Goal: Information Seeking & Learning: Find specific fact

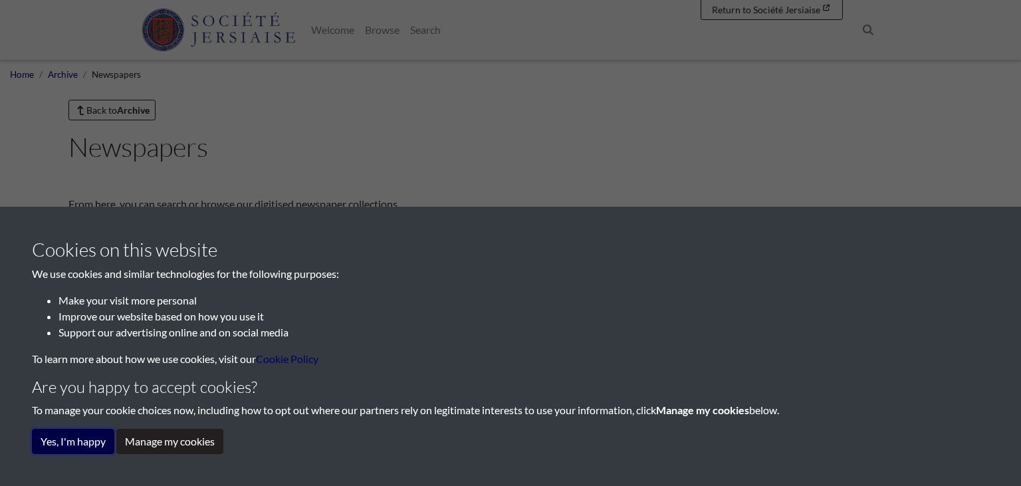
click at [95, 437] on button "Yes, I'm happy" at bounding box center [73, 441] width 82 height 25
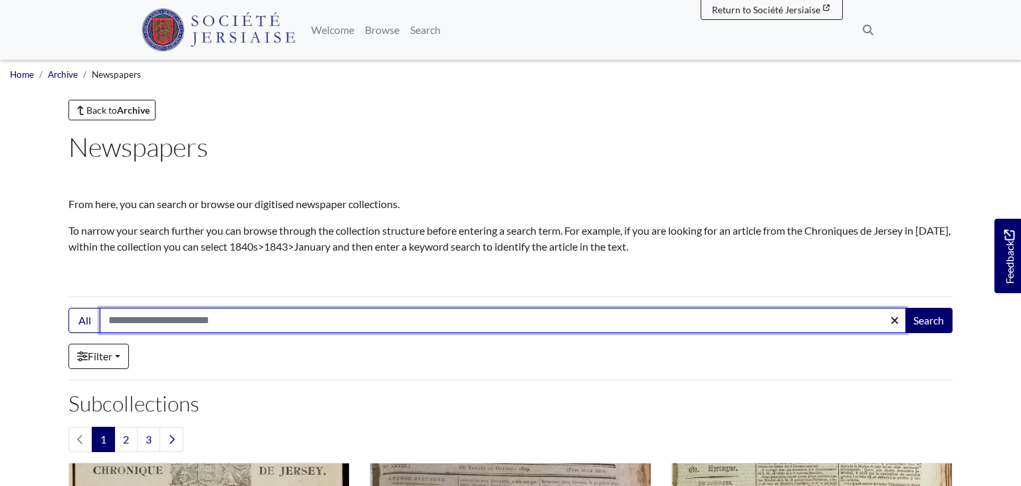
click at [391, 320] on input "Search:" at bounding box center [503, 320] width 806 height 25
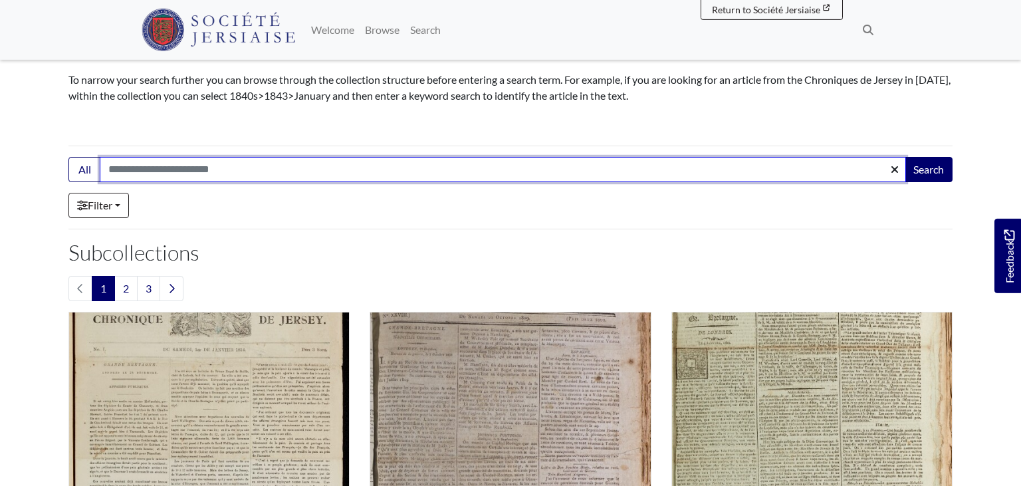
scroll to position [151, 0]
type input "********"
click at [904, 156] on button "Search" at bounding box center [928, 168] width 48 height 25
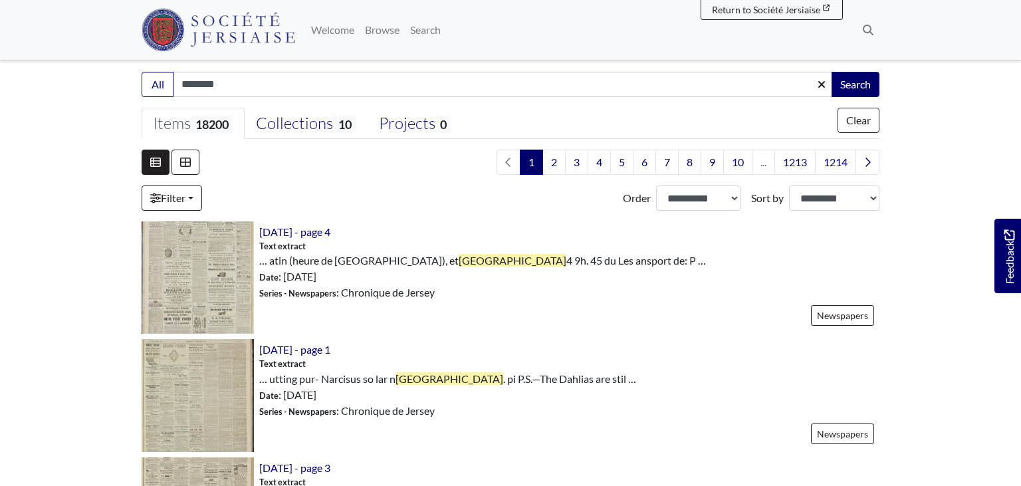
scroll to position [286, 0]
click at [656, 185] on select "**********" at bounding box center [698, 197] width 84 height 25
click at [789, 185] on select "**********" at bounding box center [834, 197] width 90 height 25
select select "*****"
click option "****" at bounding box center [0, 0] width 0 height 0
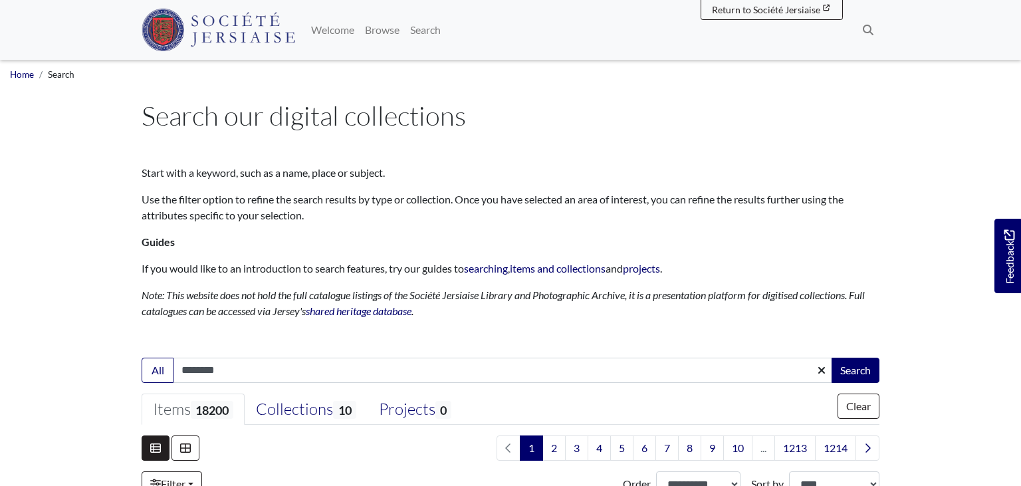
scroll to position [379, 0]
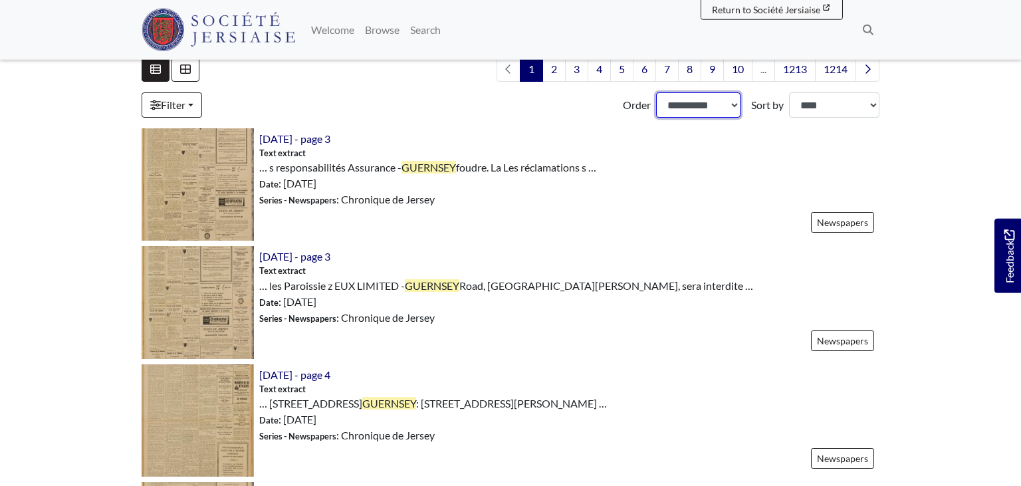
click at [656, 92] on select "**********" at bounding box center [698, 104] width 84 height 25
select select "***"
click option "*********" at bounding box center [0, 0] width 0 height 0
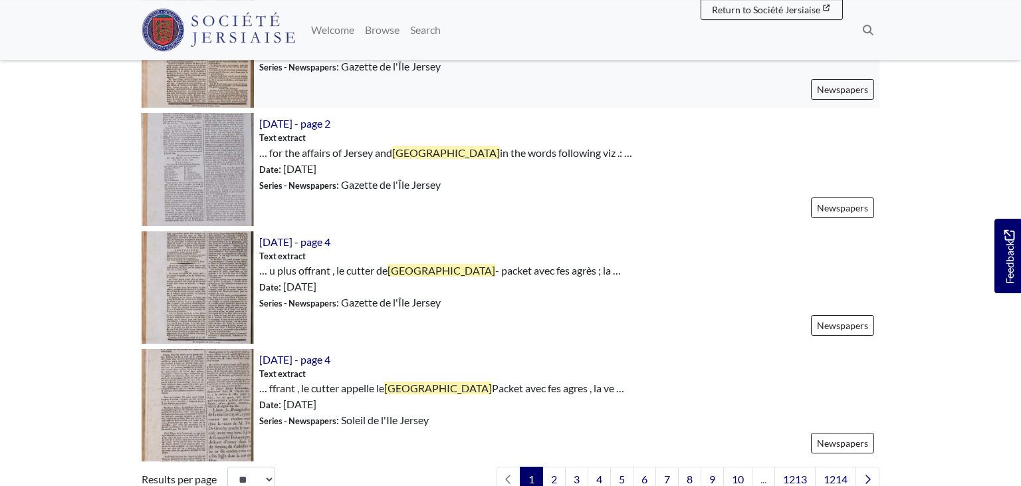
scroll to position [1825, 0]
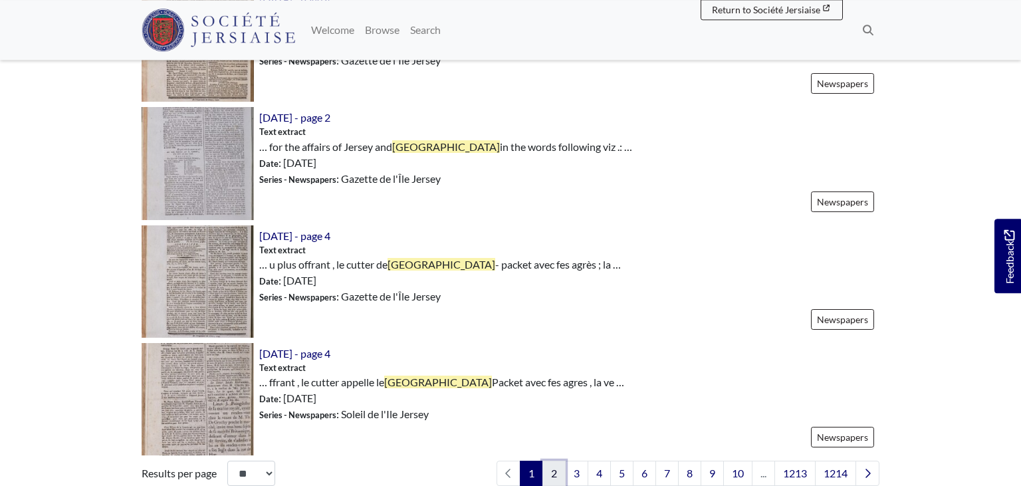
click at [549, 465] on link "2" at bounding box center [553, 472] width 23 height 25
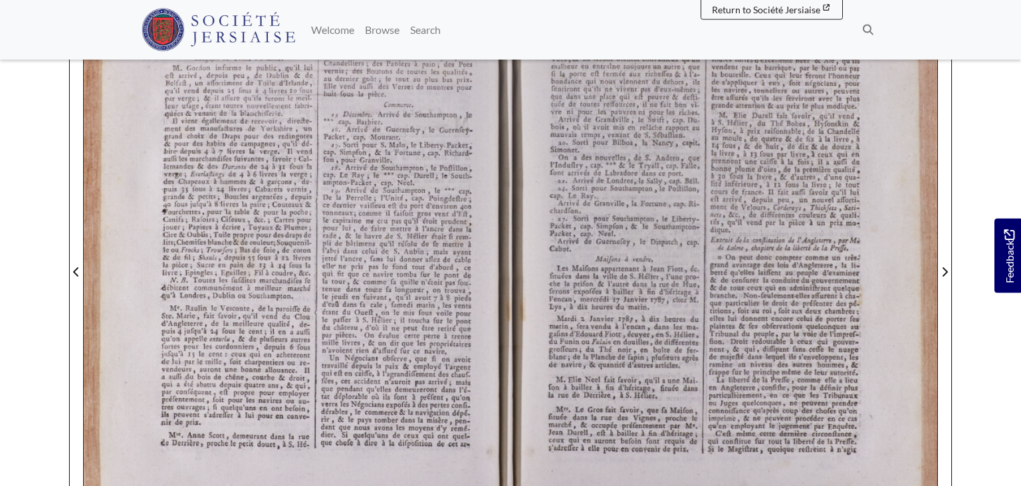
scroll to position [247, 0]
drag, startPoint x: 494, startPoint y: 146, endPoint x: 734, endPoint y: -9, distance: 285.5
click at [734, 0] on div "( 90 ) Qu'ils ont de bonne Huile de morue de Plai- fance , de la meilleure qual…" at bounding box center [453, 328] width 739 height 739
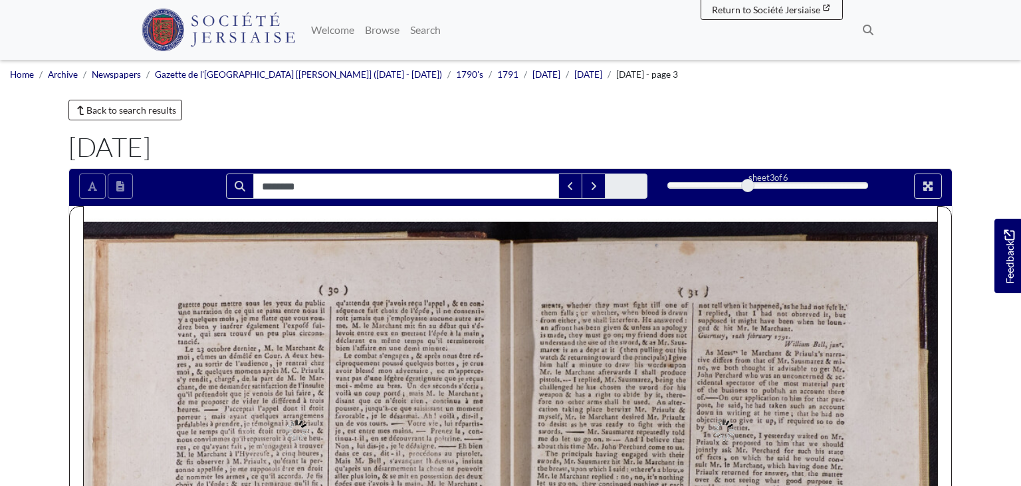
type input "********"
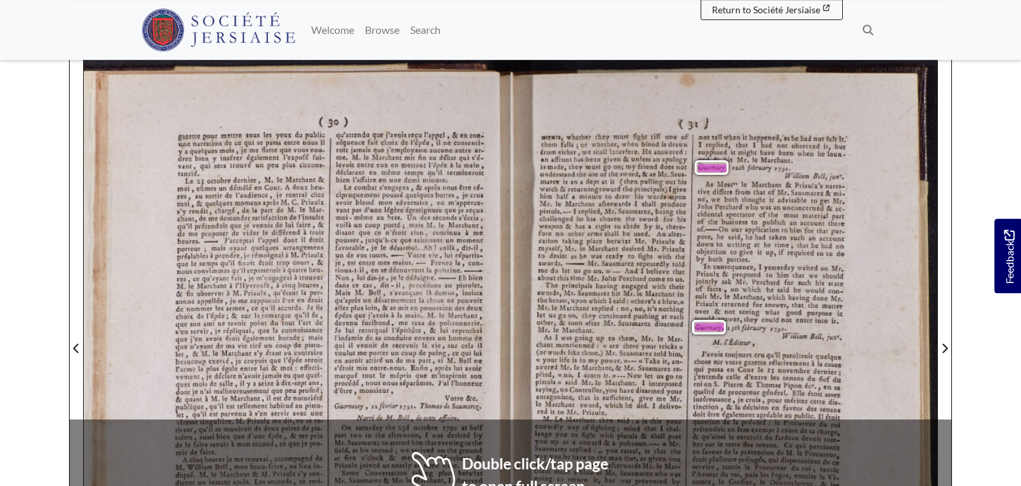
scroll to position [170, 0]
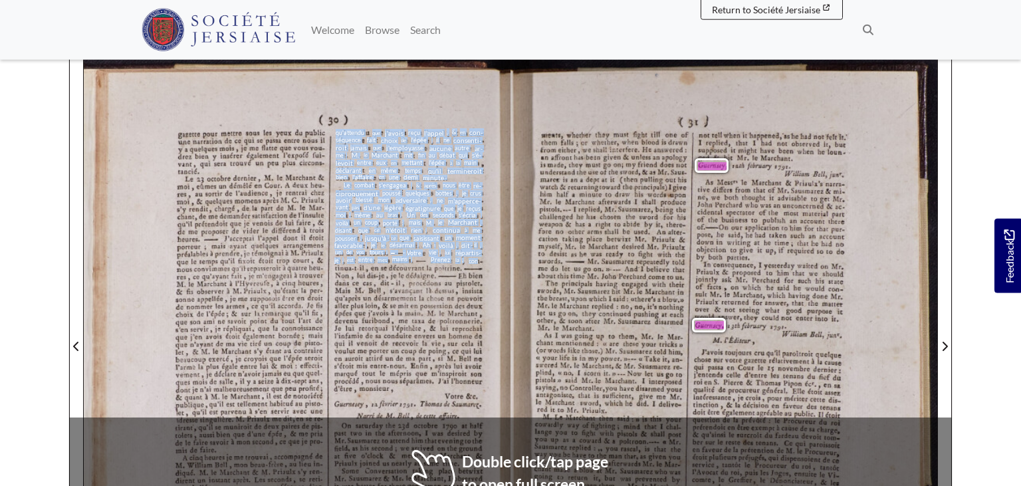
drag, startPoint x: 456, startPoint y: 359, endPoint x: 476, endPoint y: 260, distance: 101.1
click at [476, 260] on div "qu'attendu que j'avois reçu l'appel , & en con- séquence fait choix de l'épée ,…" at bounding box center [409, 259] width 151 height 263
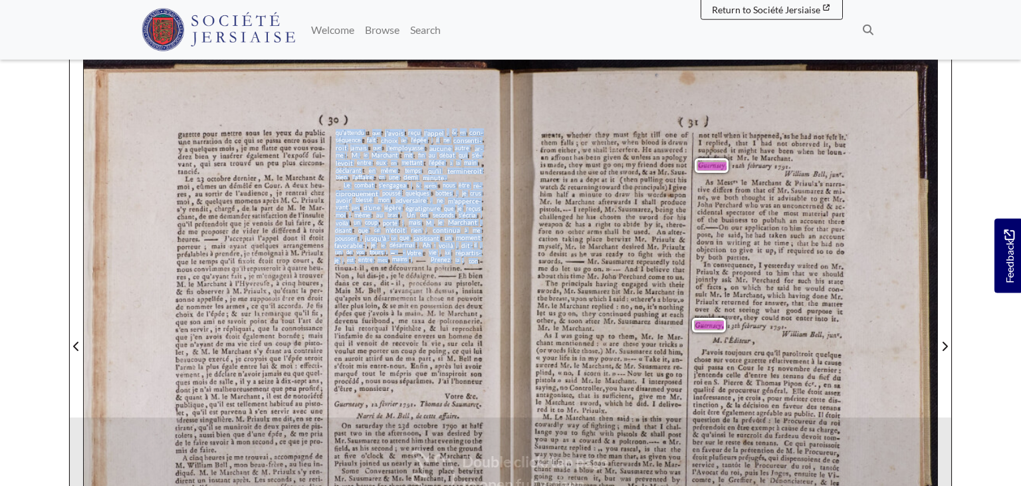
click at [476, 260] on span "con-" at bounding box center [473, 260] width 11 height 7
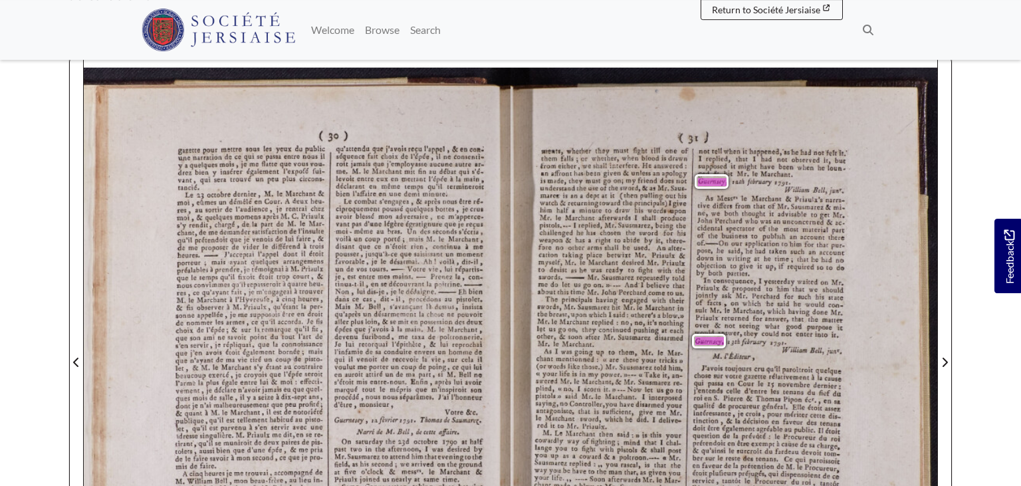
scroll to position [159, 0]
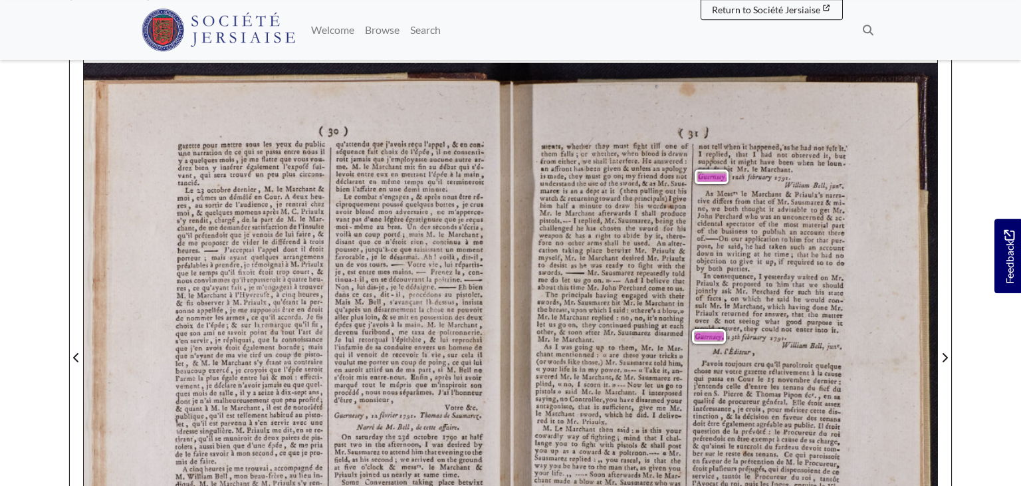
click at [385, 253] on span "le" at bounding box center [384, 256] width 6 height 7
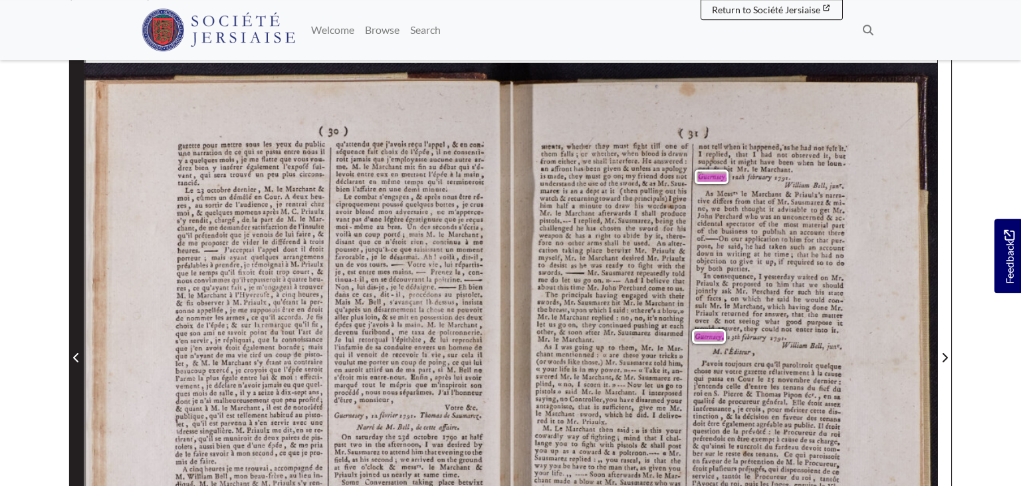
click at [74, 355] on icon "Previous Page" at bounding box center [75, 357] width 5 height 9
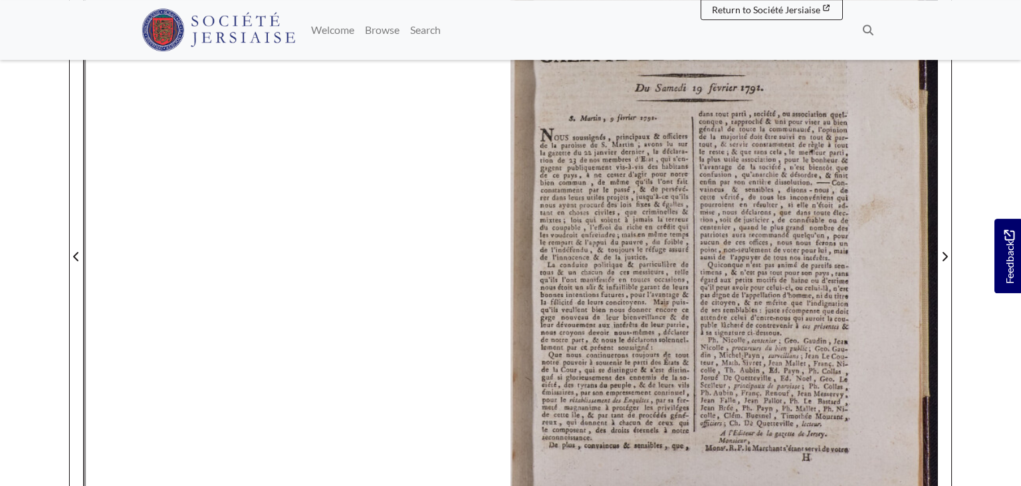
scroll to position [260, 0]
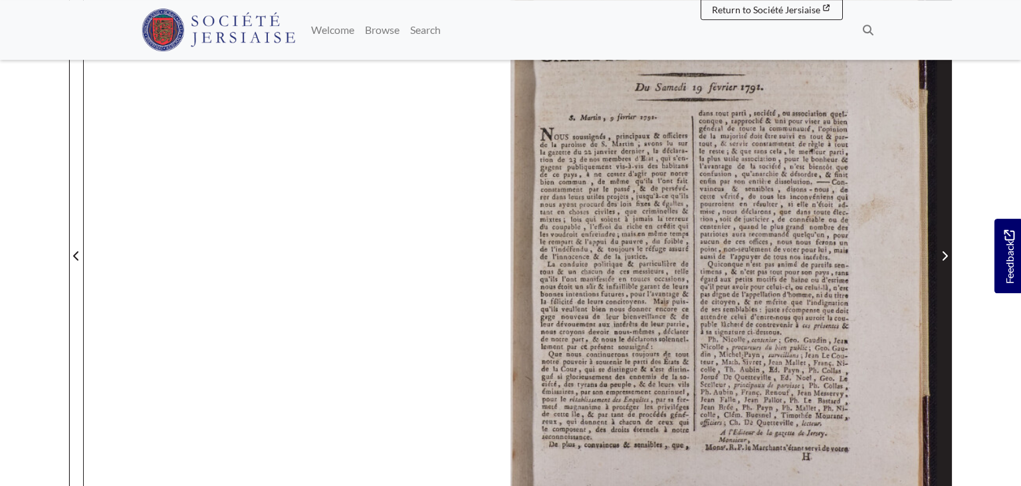
click at [943, 268] on span "Next Page" at bounding box center [944, 247] width 13 height 602
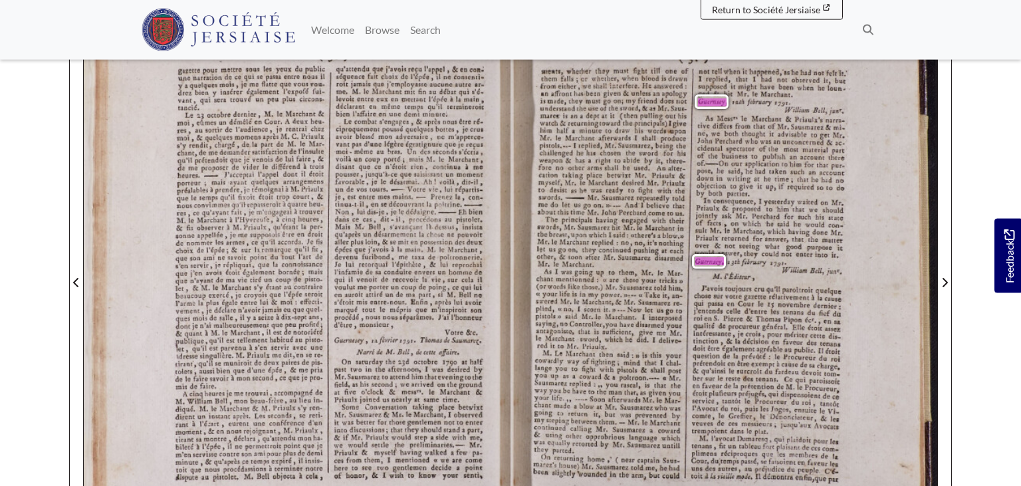
scroll to position [237, 0]
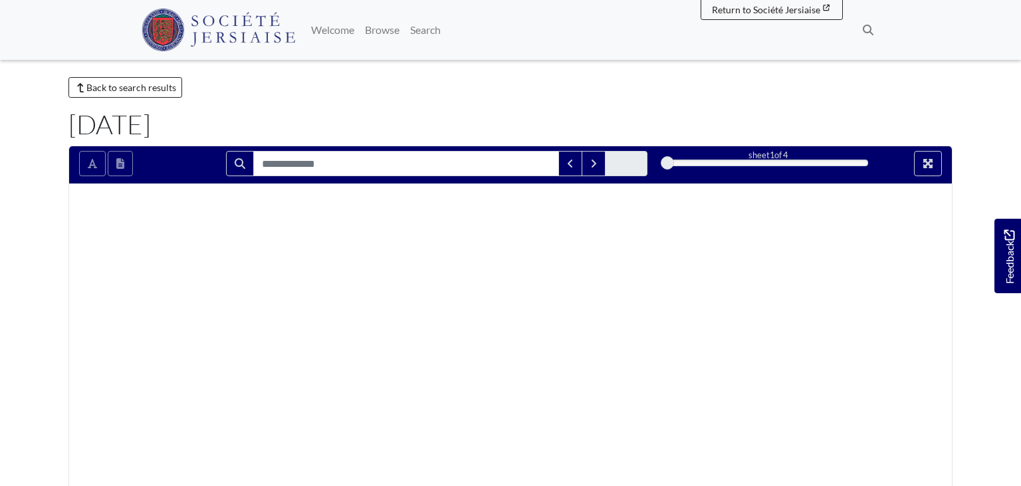
type input "********"
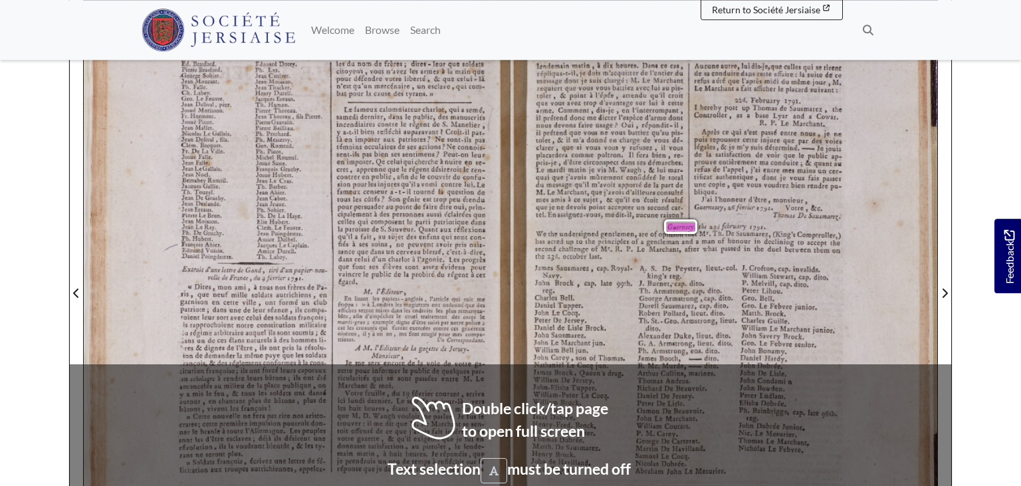
scroll to position [224, 0]
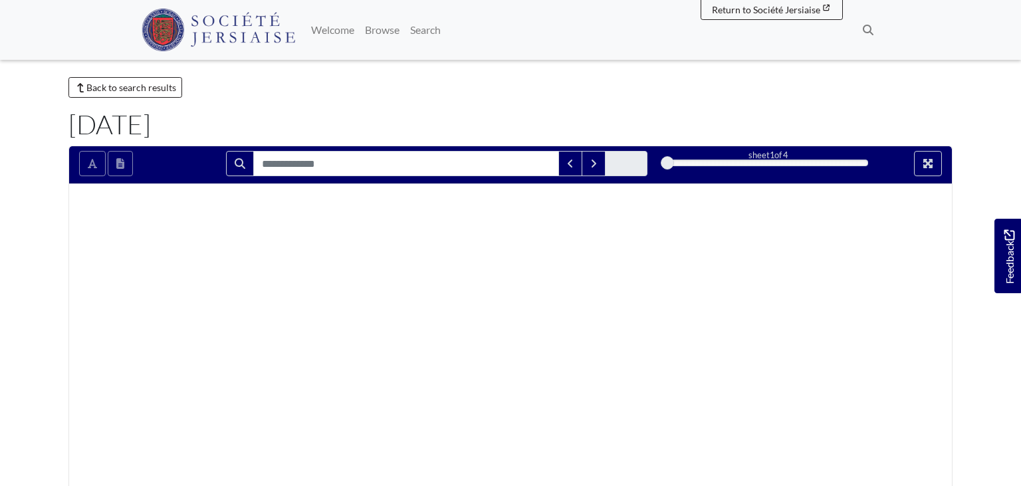
type input "********"
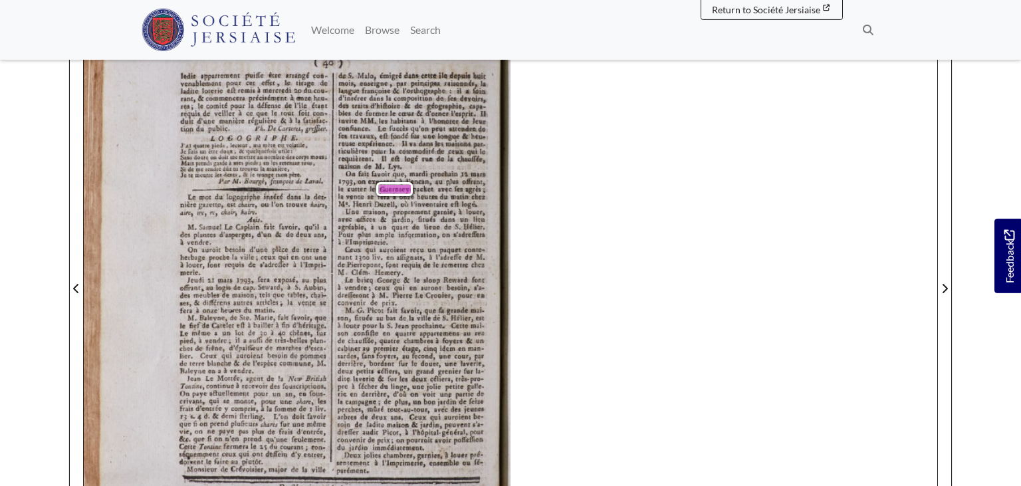
scroll to position [229, 0]
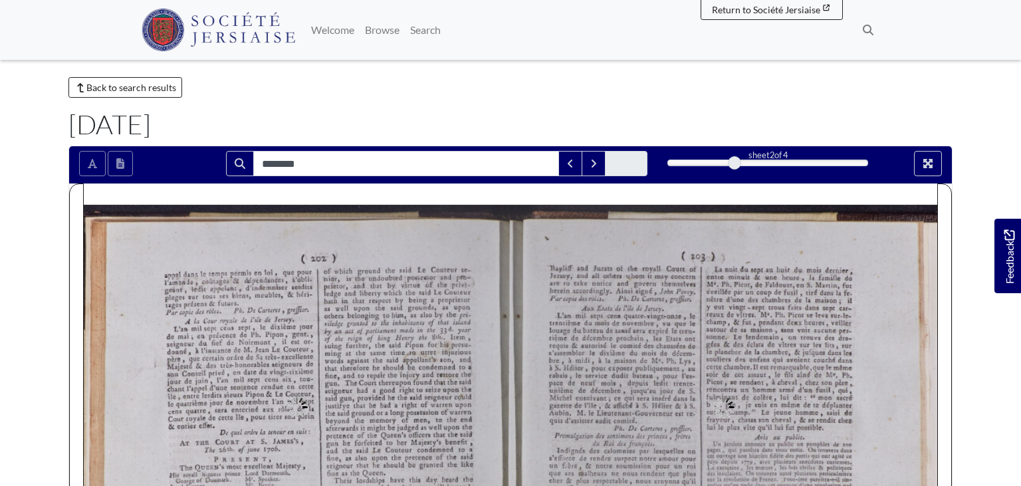
type input "********"
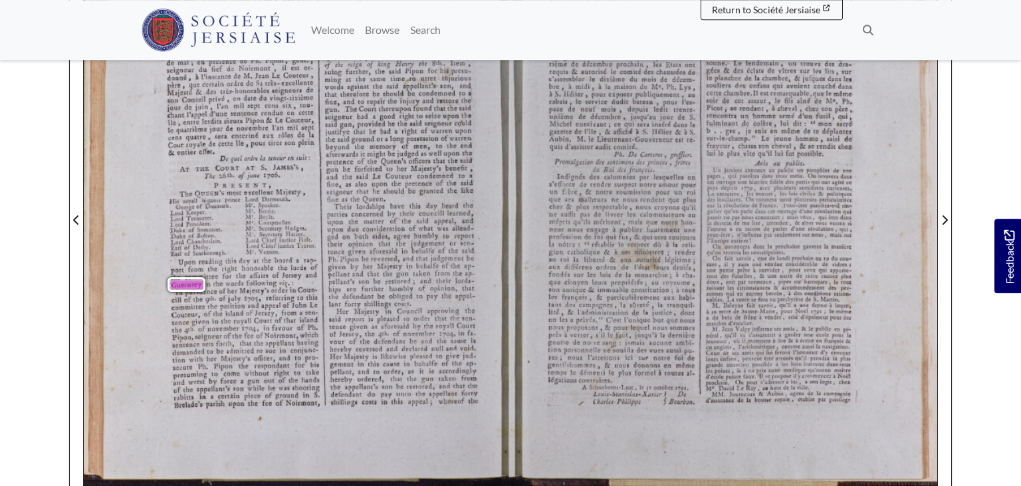
scroll to position [296, 0]
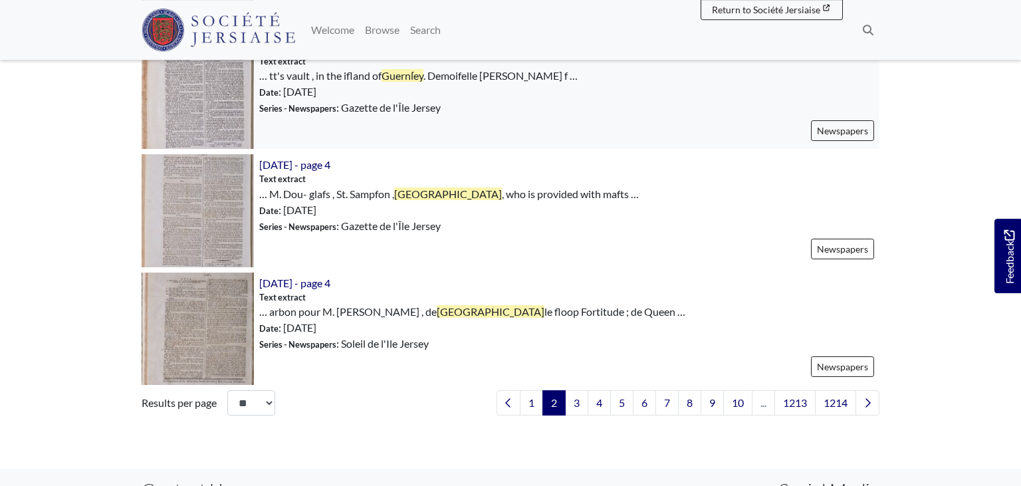
scroll to position [1932, 0]
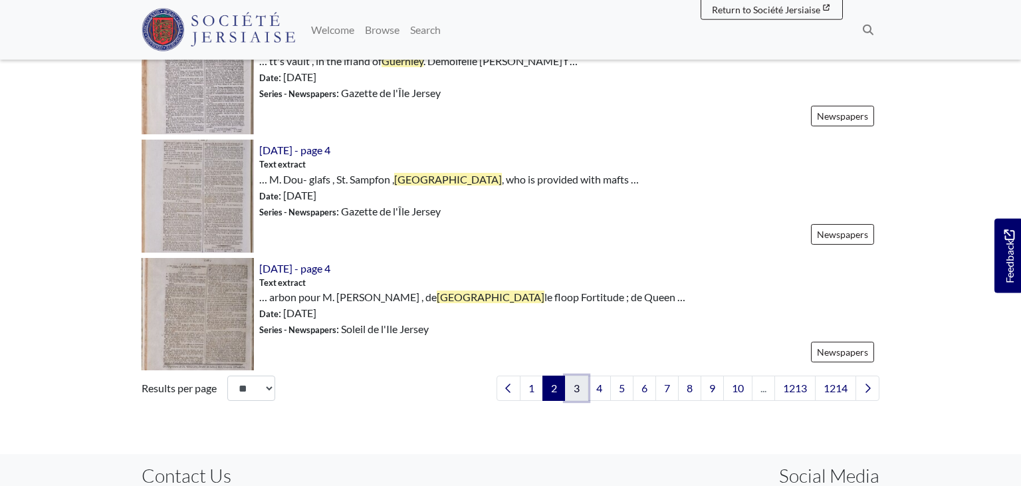
click at [575, 375] on link "3" at bounding box center [576, 387] width 23 height 25
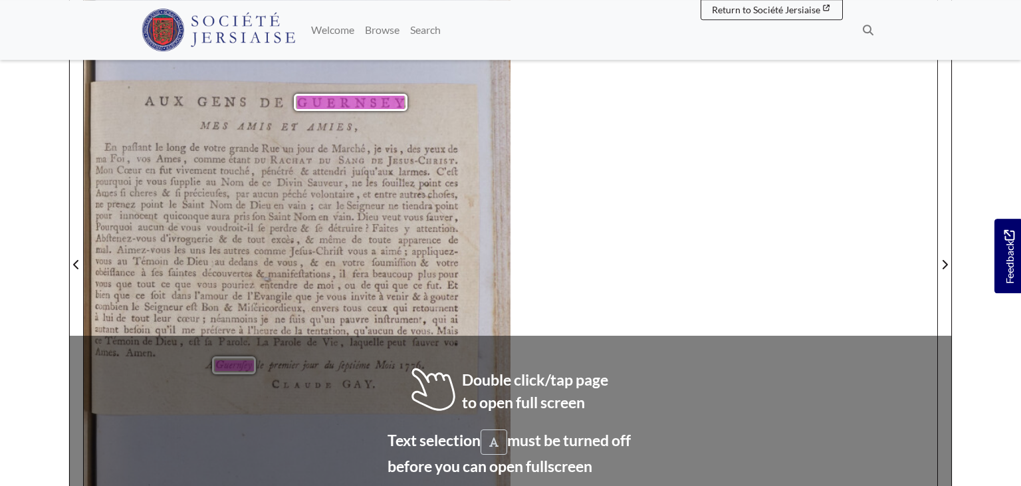
scroll to position [250, 0]
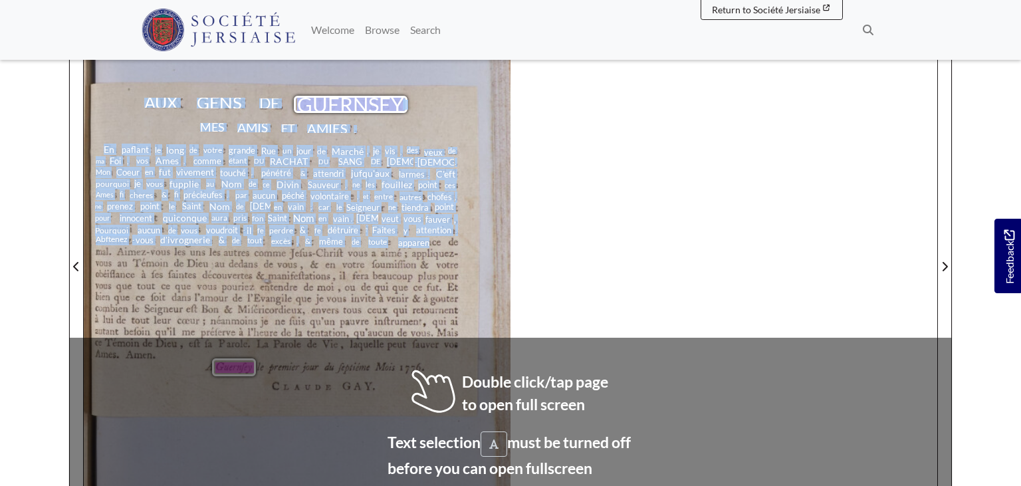
drag, startPoint x: 429, startPoint y: 242, endPoint x: 459, endPoint y: 218, distance: 38.3
click at [441, 237] on span "apparence" at bounding box center [419, 242] width 43 height 11
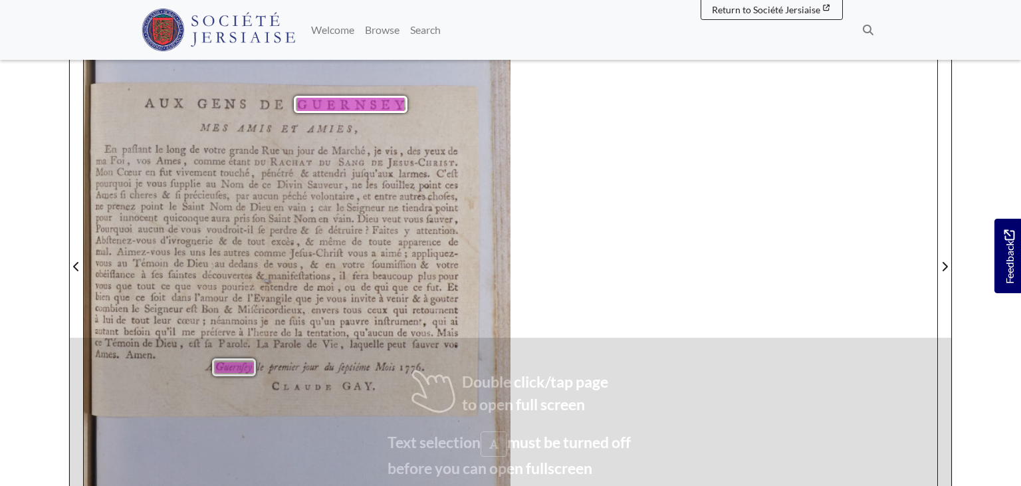
click at [459, 218] on div "AUX GENS DE GUERNSEY . MES AMIS ET AMIES , En paflant le long de votre grande R…" at bounding box center [297, 259] width 427 height 601
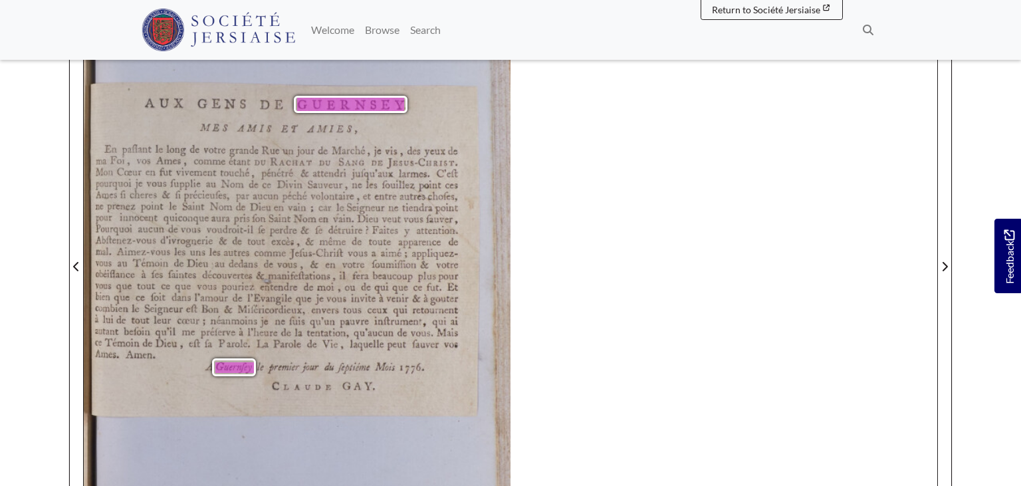
click at [565, 246] on div "AUX GENS DE GUERNSEY . MES AMIS ET AMIES , En paflant le long de votre grande R…" at bounding box center [510, 257] width 853 height 603
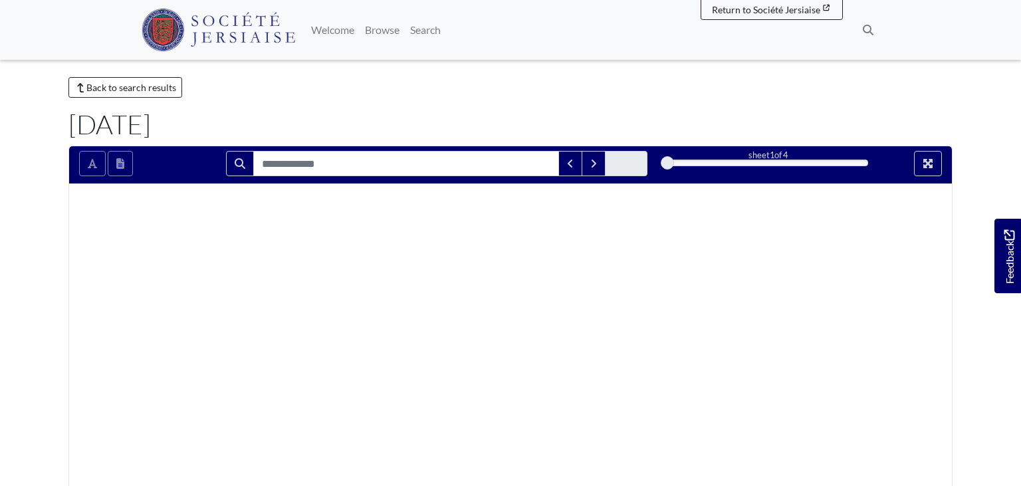
type input "********"
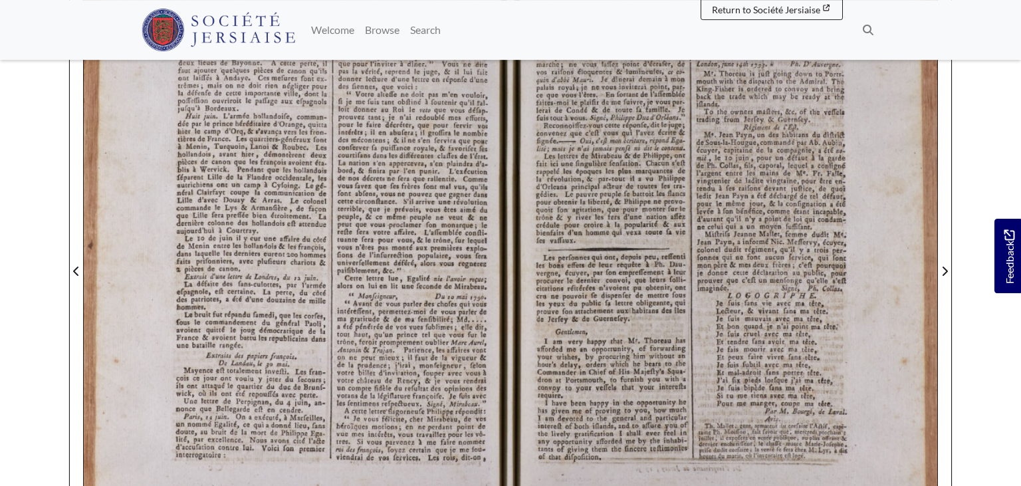
scroll to position [250, 0]
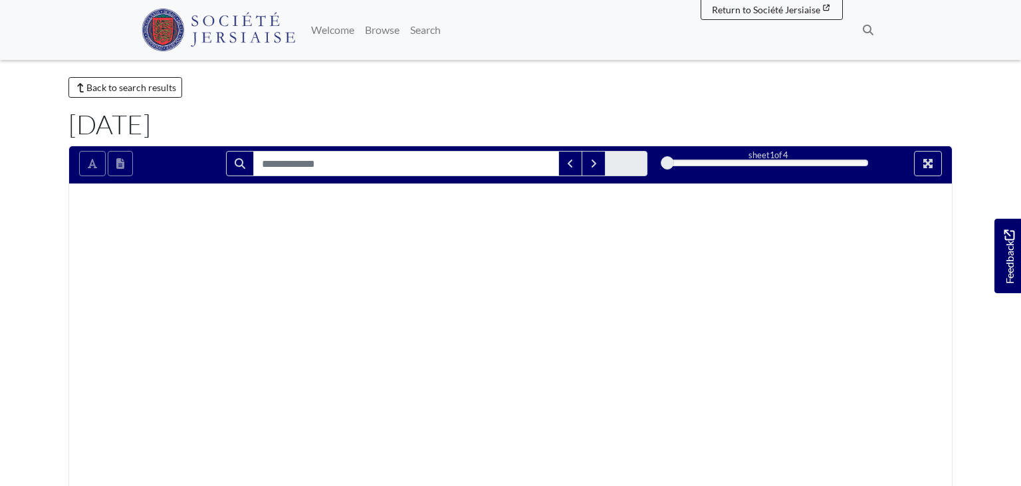
type input "********"
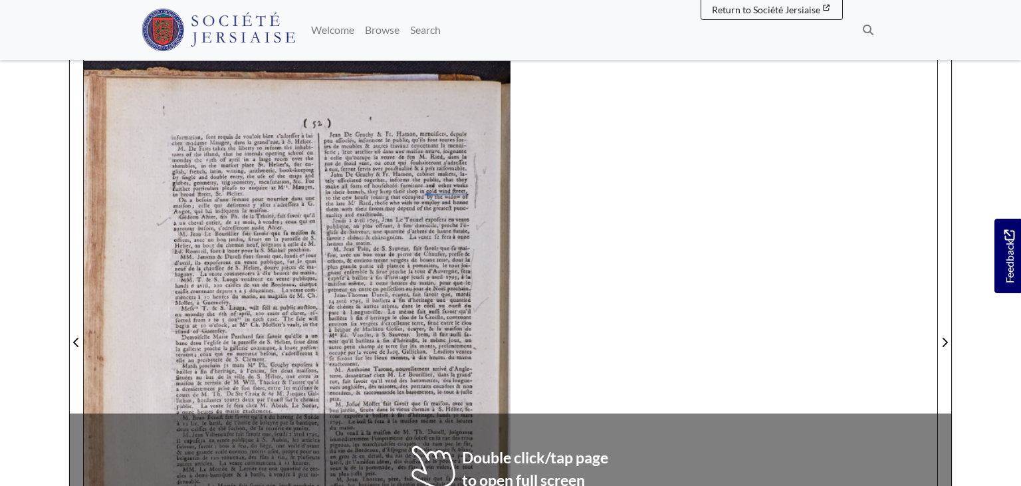
scroll to position [176, 0]
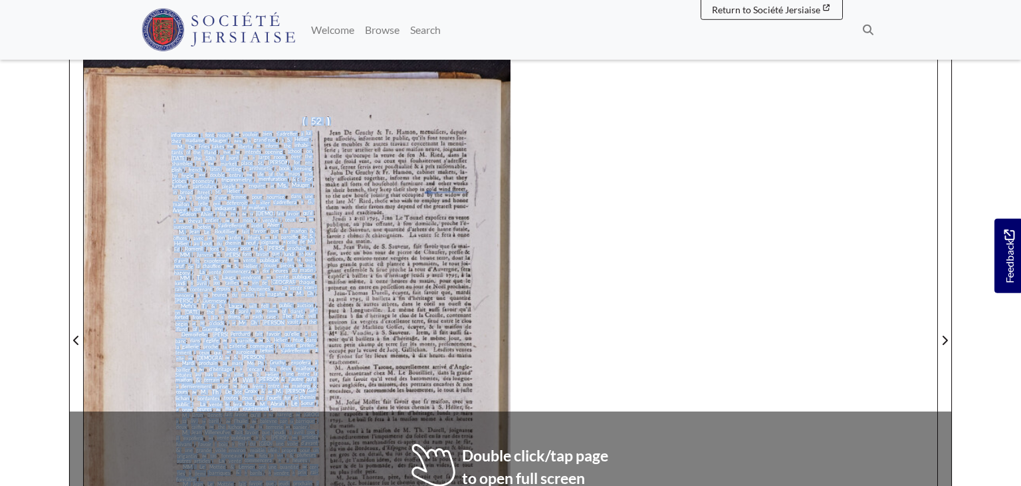
drag, startPoint x: 458, startPoint y: 308, endPoint x: 488, endPoint y: 190, distance: 121.2
click at [488, 190] on div "( 52 ) information , font requis de vouloir bien s'adreffer à lui chez madame M…" at bounding box center [297, 346] width 427 height 575
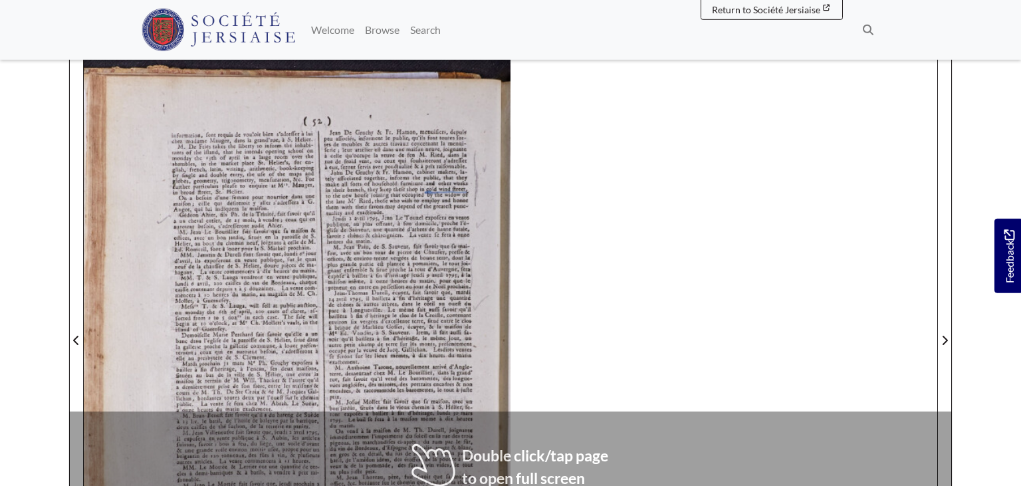
click at [488, 190] on div "( 52 ) information , font requis de vouloir bien s'adreffer à lui chez madame M…" at bounding box center [297, 346] width 427 height 575
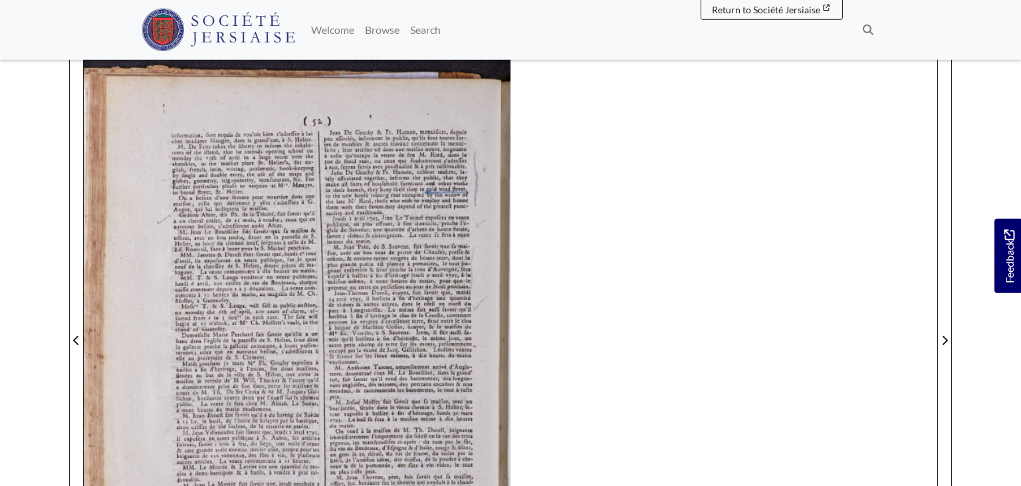
click at [462, 249] on span "preffe" at bounding box center [455, 252] width 15 height 6
click at [581, 258] on div "( 52 ) information , font requis de vouloir bien s'adreffer à lui chez madame M…" at bounding box center [510, 331] width 853 height 603
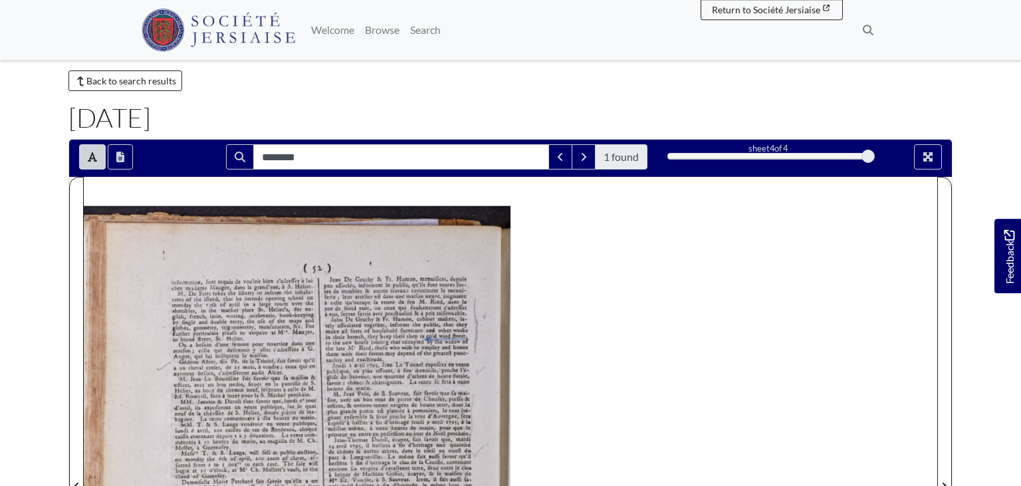
scroll to position [14, 0]
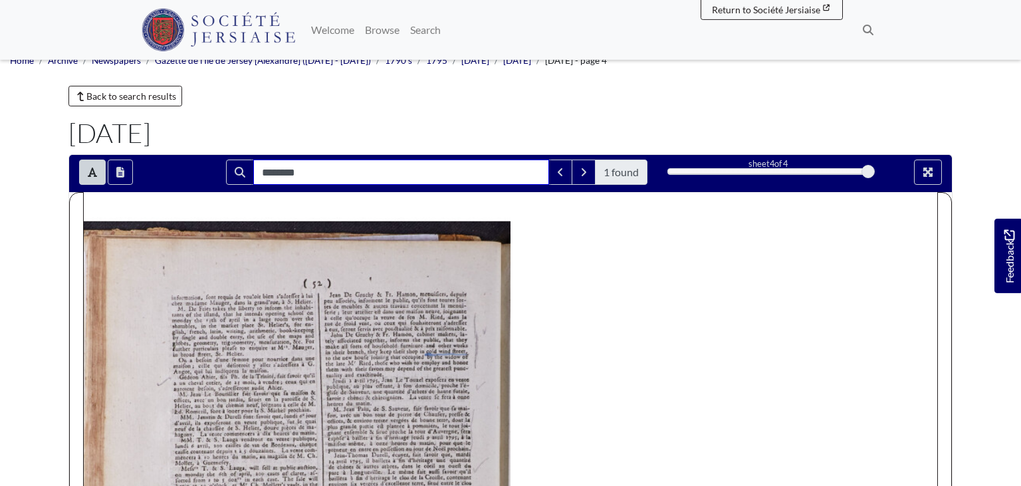
click at [290, 172] on input "********" at bounding box center [401, 171] width 296 height 25
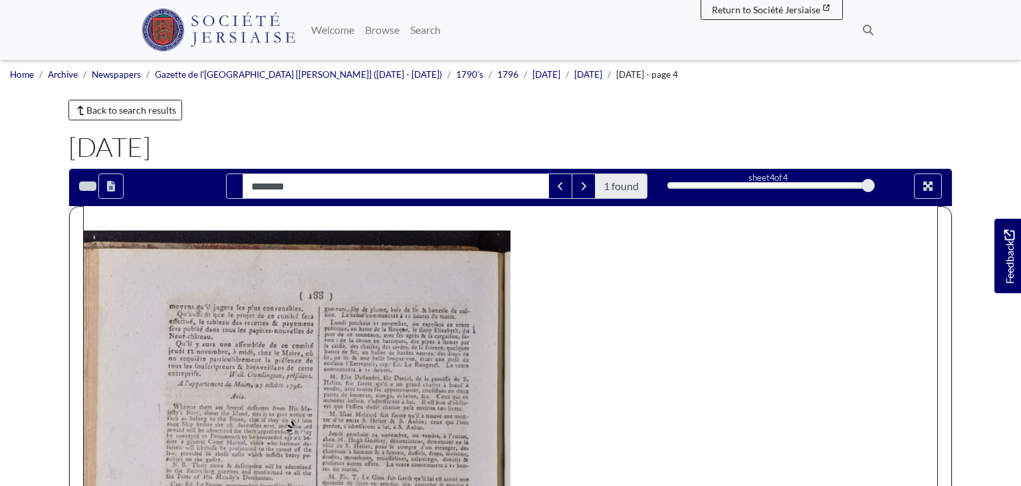
type input "********"
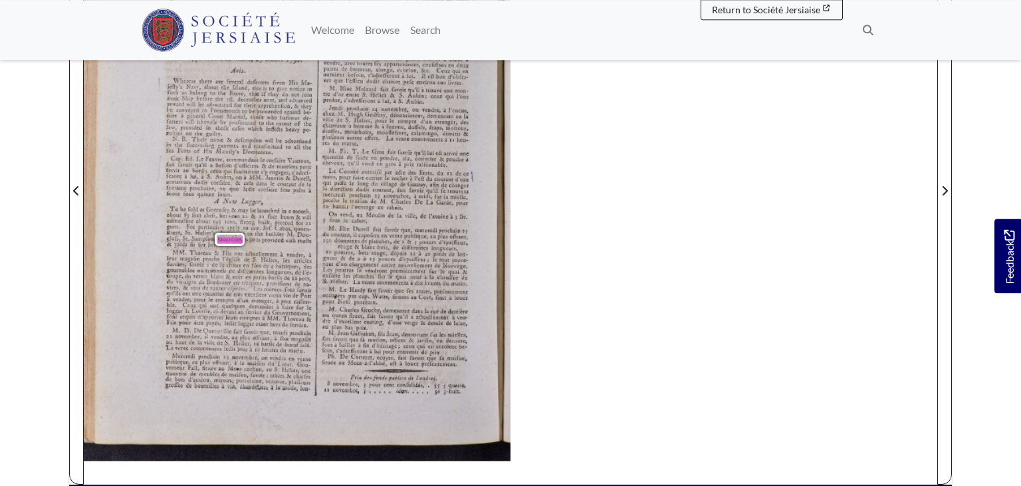
scroll to position [332, 0]
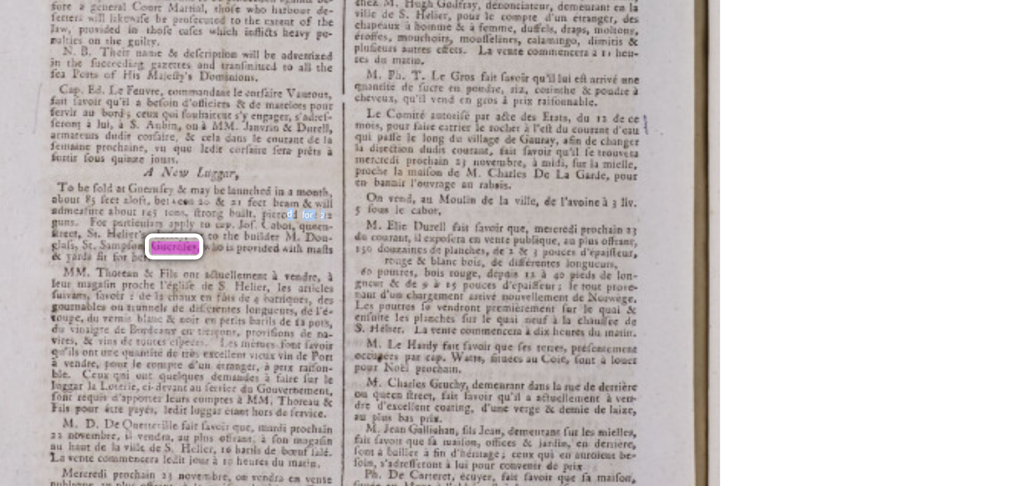
drag, startPoint x: 288, startPoint y: 218, endPoint x: 308, endPoint y: 213, distance: 19.8
click at [293, 213] on span "pierced" at bounding box center [283, 216] width 19 height 7
click at [308, 214] on span "22" at bounding box center [307, 216] width 4 height 5
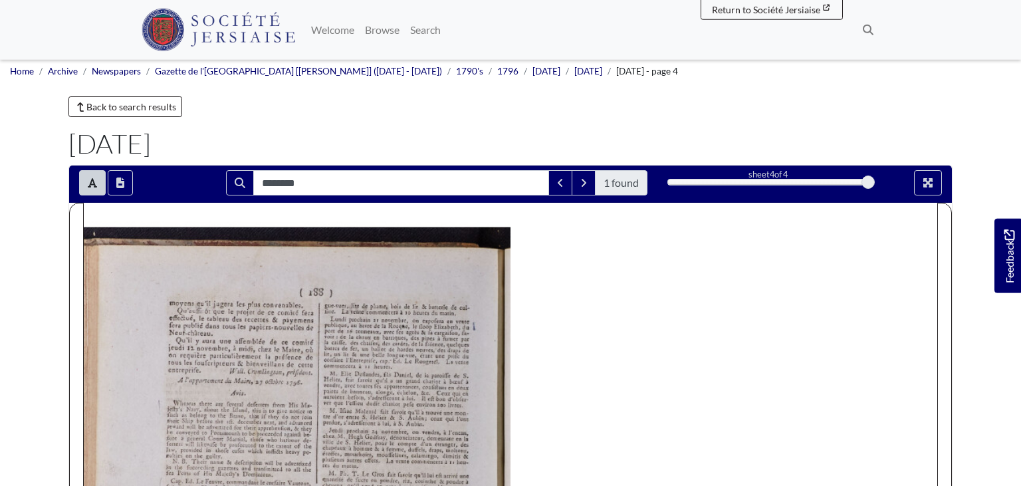
scroll to position [0, 0]
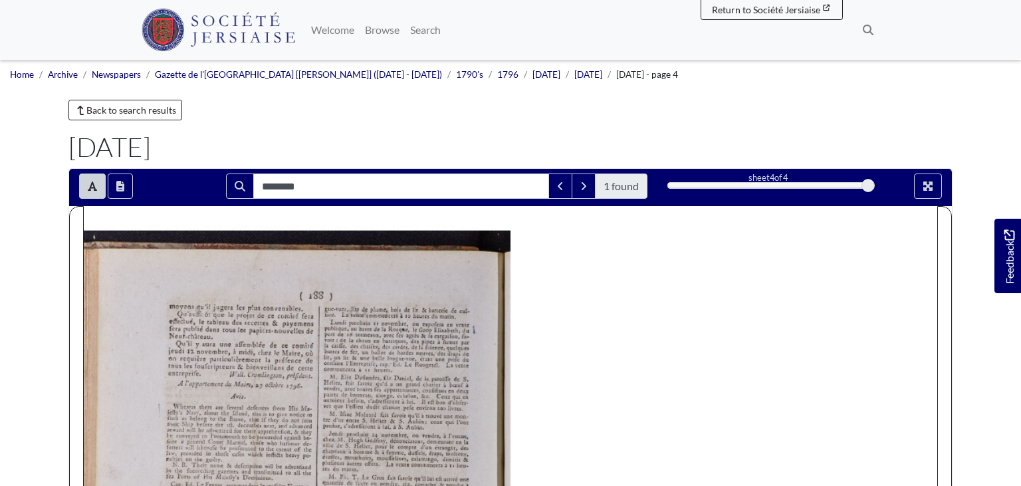
click at [351, 341] on span "la" at bounding box center [351, 339] width 4 height 5
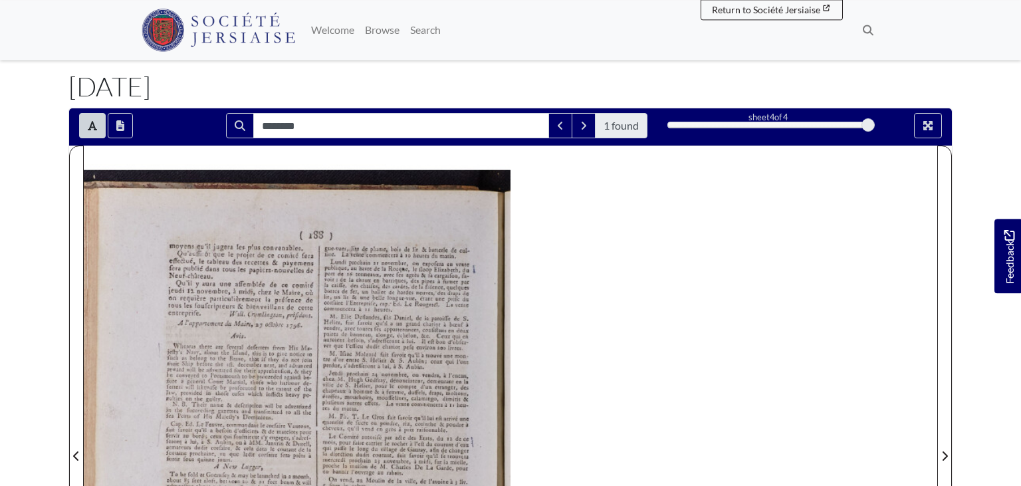
scroll to position [61, 0]
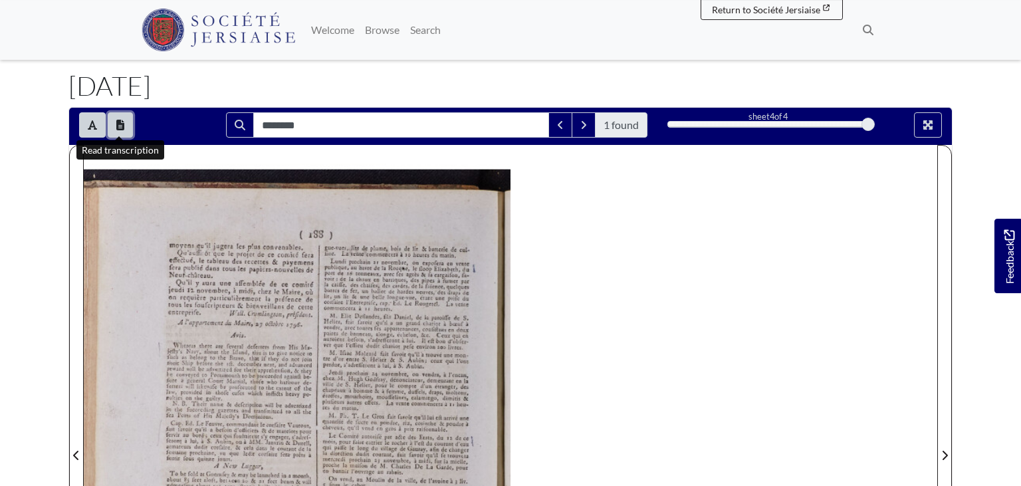
click at [117, 128] on icon "Open transcription window" at bounding box center [120, 125] width 8 height 11
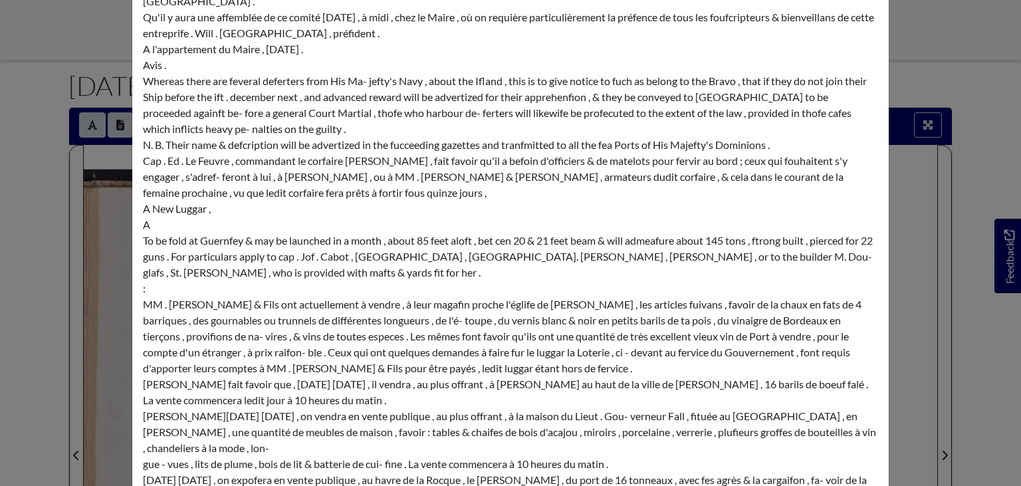
scroll to position [0, 0]
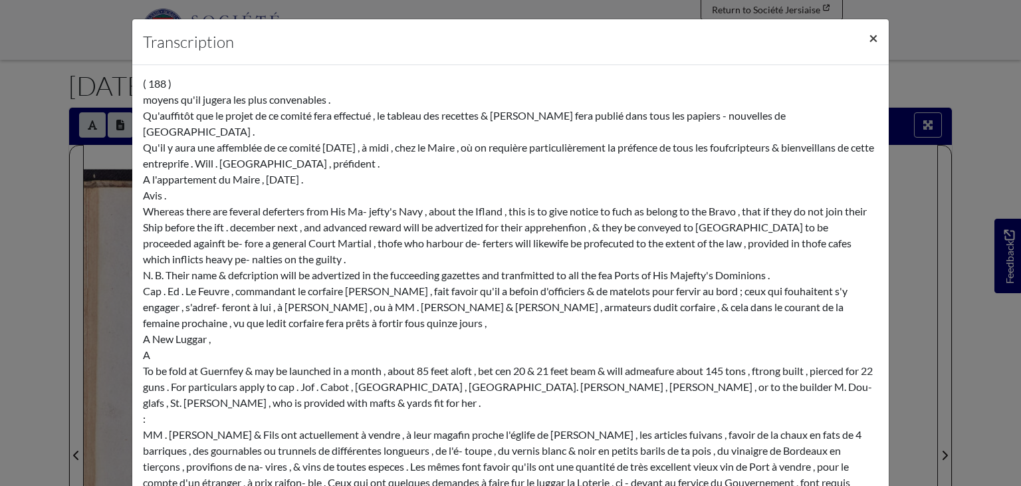
click at [873, 34] on span "×" at bounding box center [872, 37] width 9 height 19
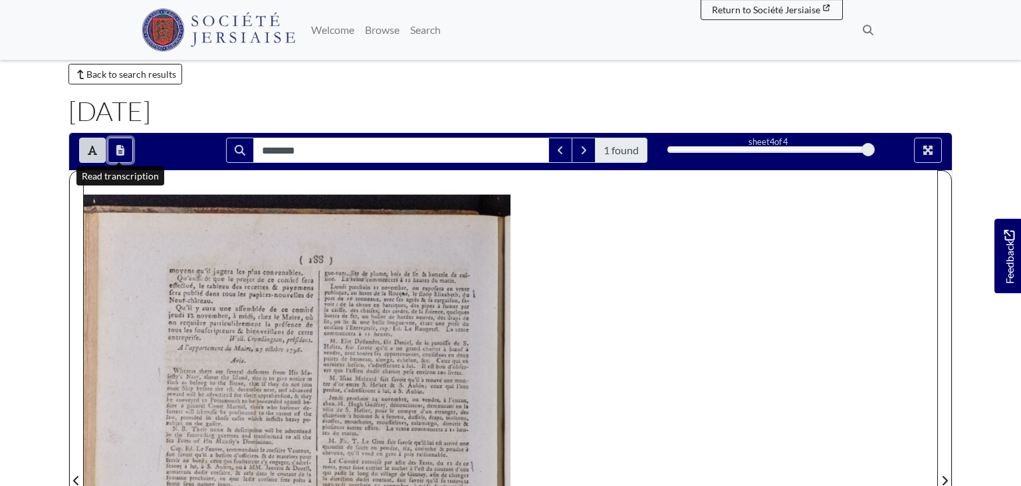
scroll to position [35, 0]
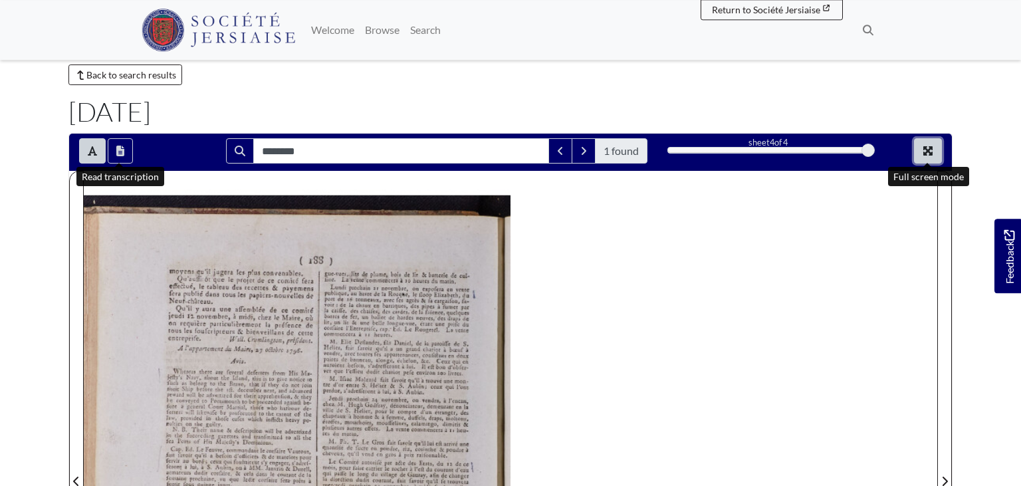
click at [928, 157] on button "Full screen mode" at bounding box center [928, 150] width 28 height 25
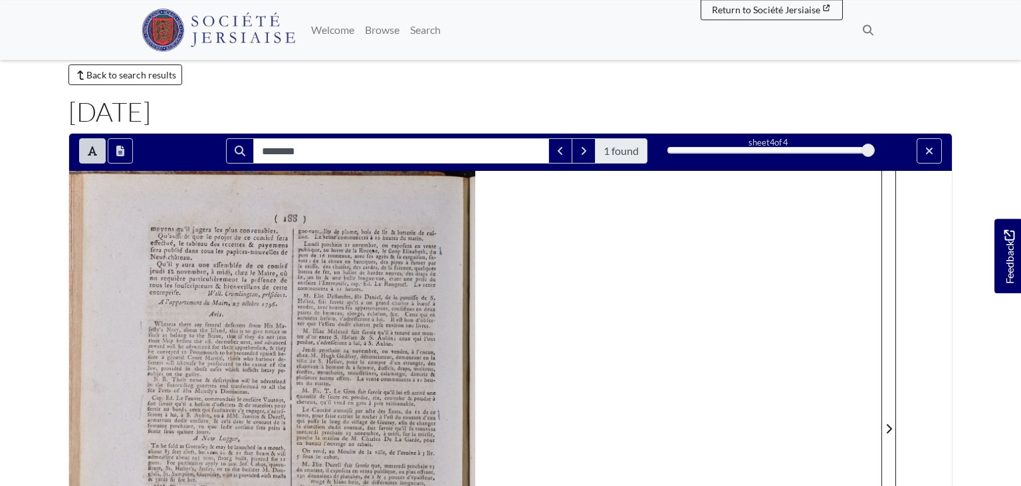
scroll to position [0, 0]
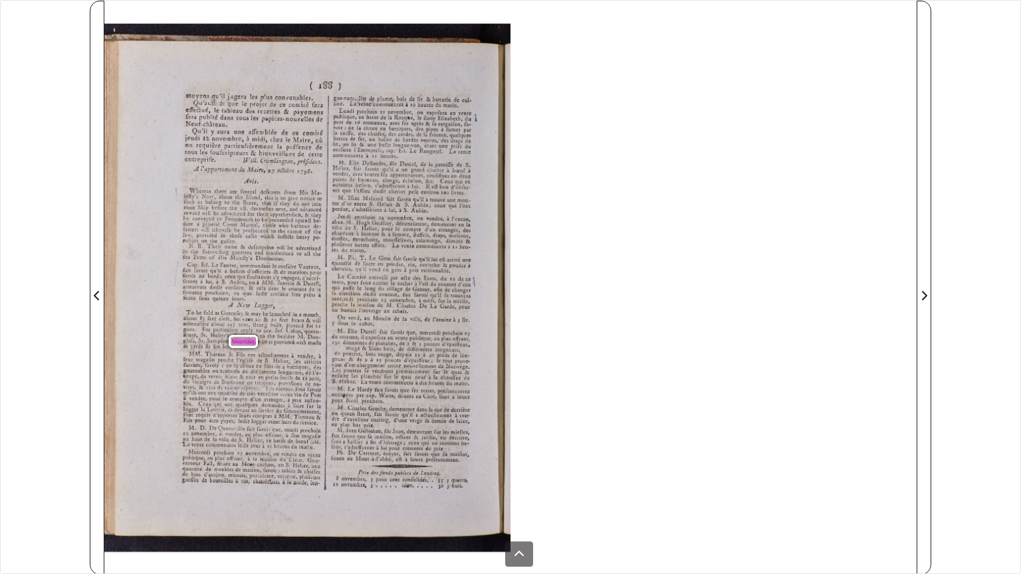
click at [329, 294] on div "( 188 ) moyens qu'il jugera les plus convenables . Qu'auffitôt que le projet de…" at bounding box center [307, 298] width 406 height 551
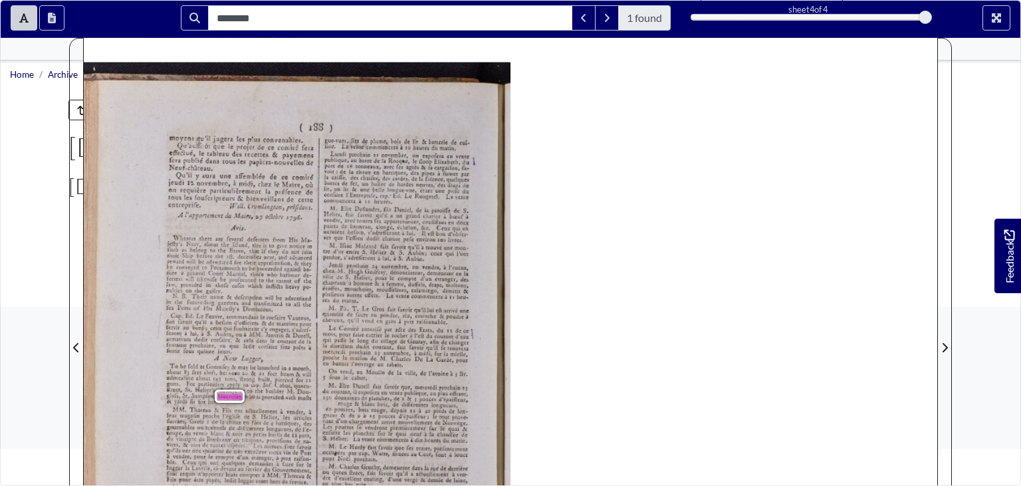
scroll to position [154, 0]
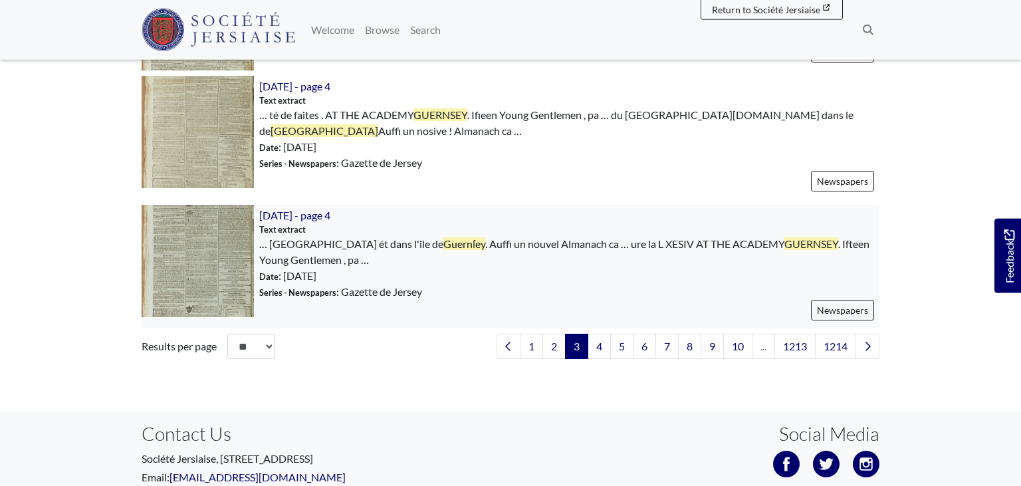
scroll to position [1980, 0]
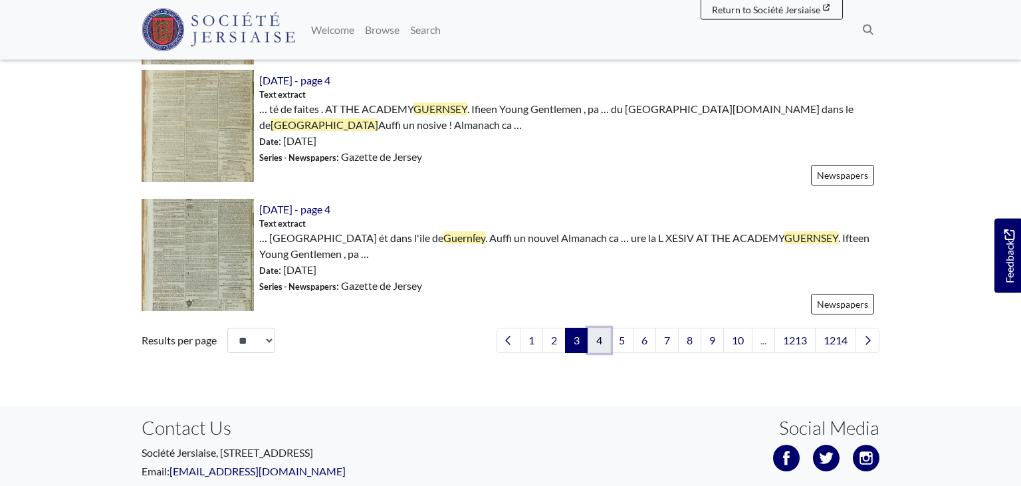
click at [597, 330] on link "4" at bounding box center [598, 340] width 23 height 25
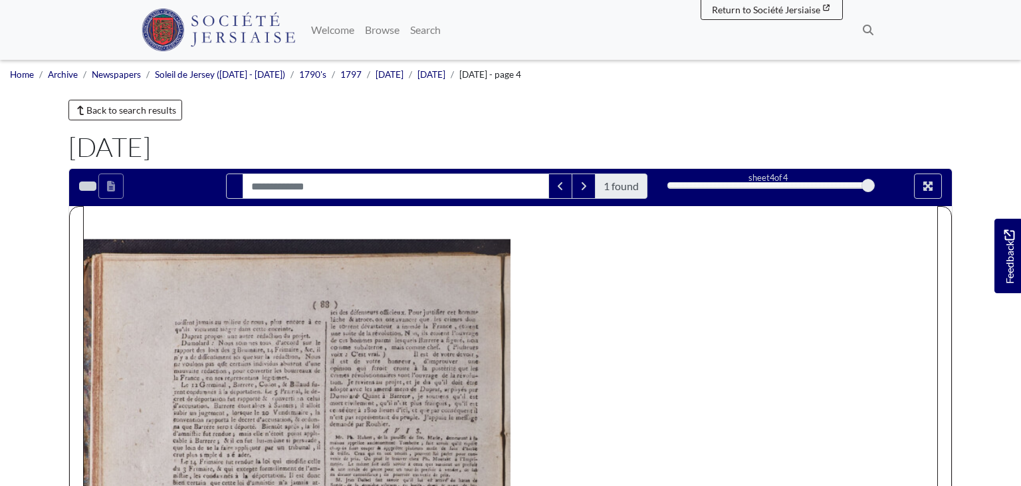
type input "********"
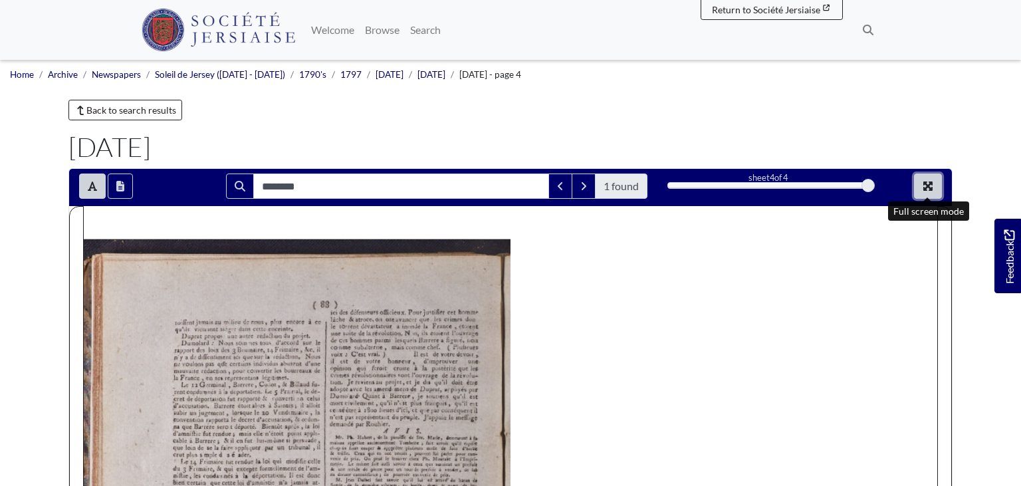
click at [930, 187] on icon "Full screen mode" at bounding box center [927, 185] width 9 height 9
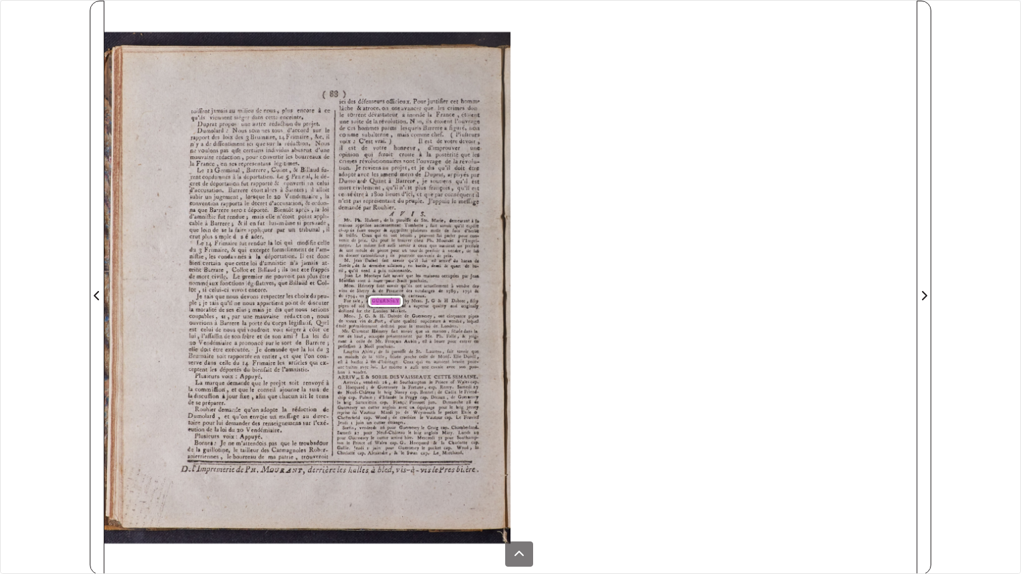
click at [454, 286] on div "Mr. Ph . Hubert , de la paroiffe de Ste . Marie , demeurant à la maison appellé…" at bounding box center [334, 295] width 292 height 155
click at [435, 308] on span "quality" at bounding box center [439, 306] width 12 height 5
click at [481, 309] on div "( 88 ) toiffent jamais au milieu de nous , plus encore à ce qu'ils viennent sié…" at bounding box center [307, 303] width 406 height 543
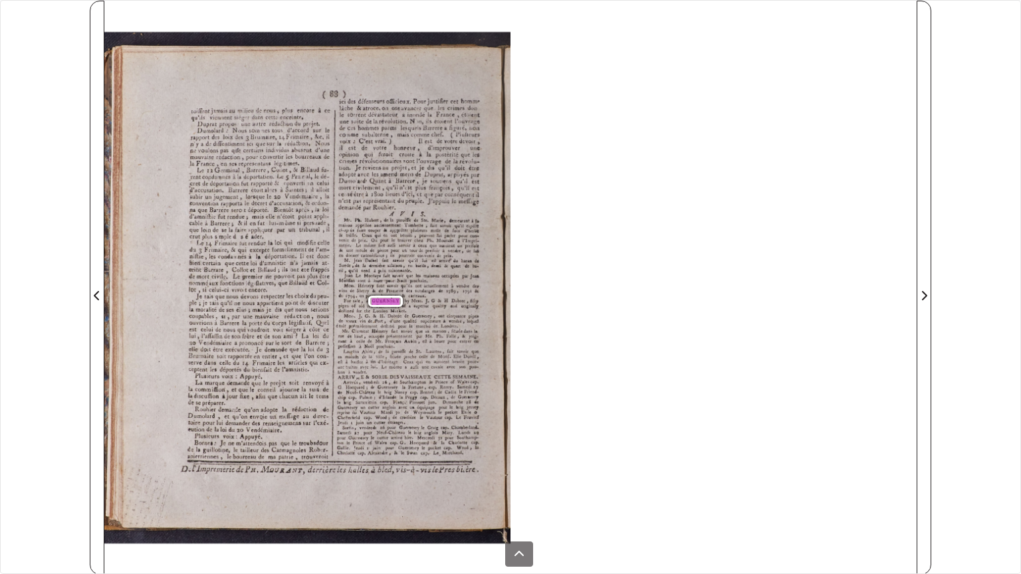
click at [1020, 0] on div "******** 1 found sheet 4 of 4 4 * The metadata has moved. You can now access th…" at bounding box center [510, 287] width 1021 height 574
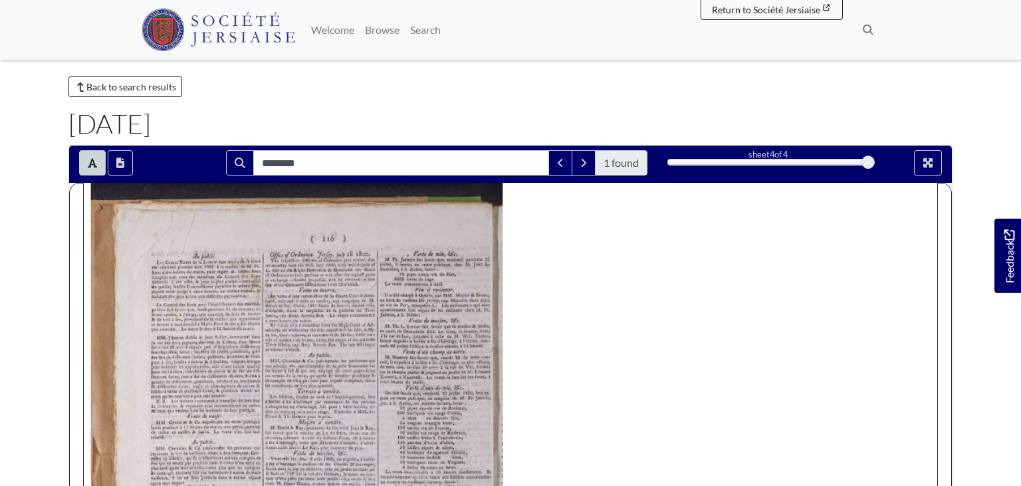
scroll to position [24, 0]
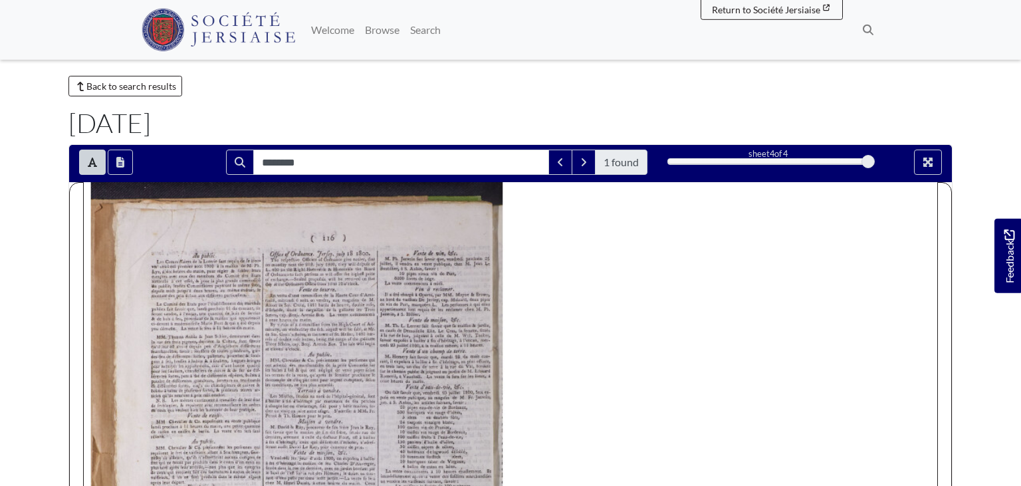
click at [623, 162] on span "1 found" at bounding box center [621, 161] width 52 height 25
click at [197, 305] on div "Le Comité des Etats l'établiffement des marchés publics fait favoir que , lundi…" at bounding box center [206, 369] width 110 height 137
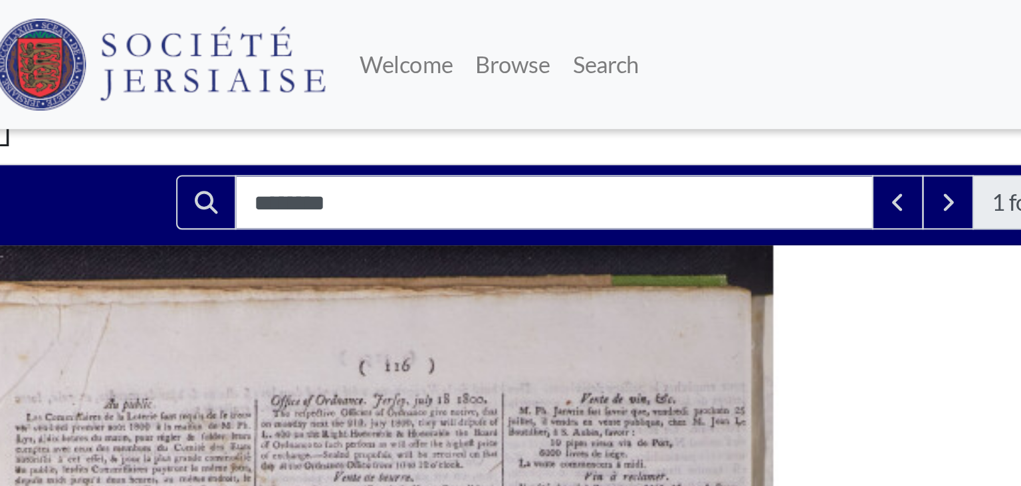
scroll to position [0, 0]
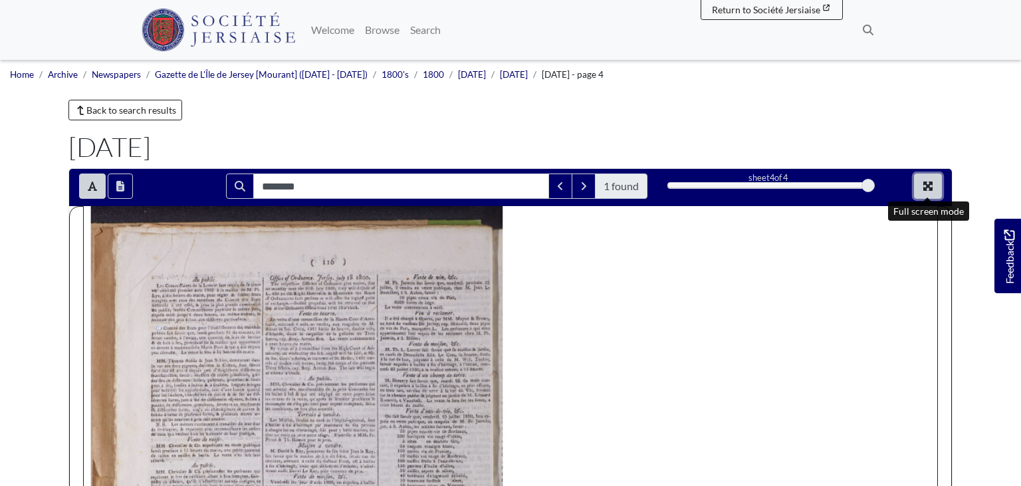
click at [933, 182] on icon "Full screen mode" at bounding box center [927, 186] width 11 height 11
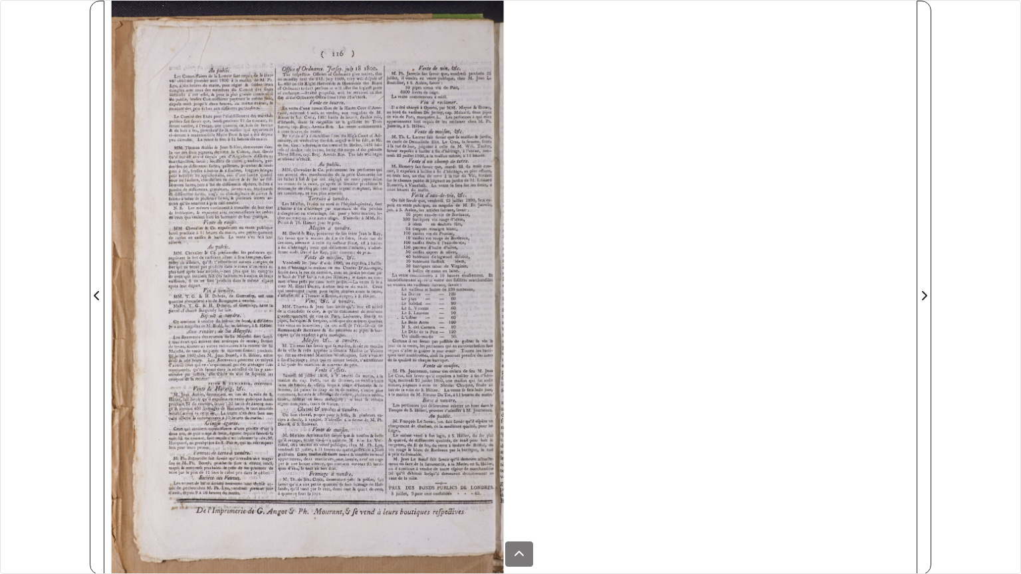
click at [292, 124] on span "d'Irlande" at bounding box center [284, 123] width 17 height 7
click at [155, 163] on div "9010 ] Au public . Les Commiffaires de la Loterie font requis de fe trou- ver v…" at bounding box center [311, 288] width 399 height 574
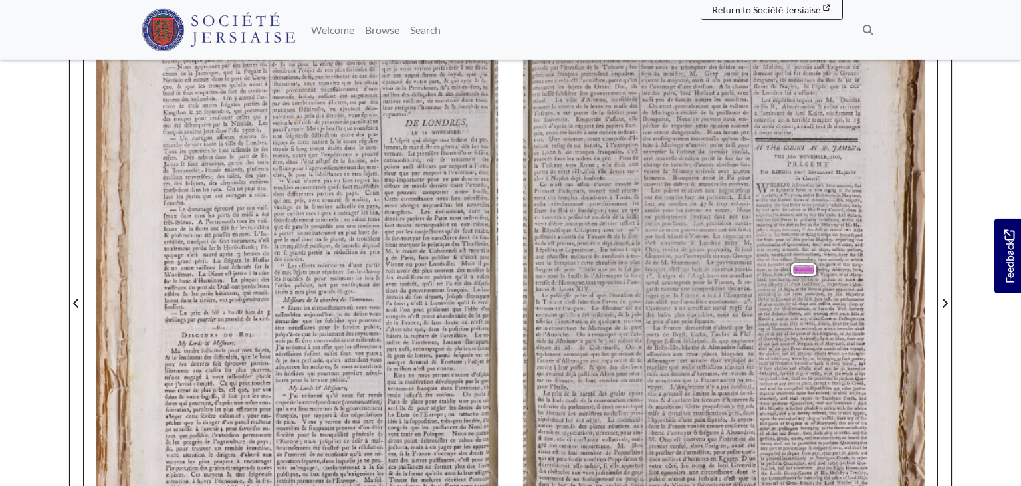
scroll to position [213, 0]
click at [878, 193] on div "S u . SC n S bit X ey C. e- es es t , es , ( 187 ) L'amiral [PERSON_NAME] parut…" at bounding box center [730, 294] width 414 height 603
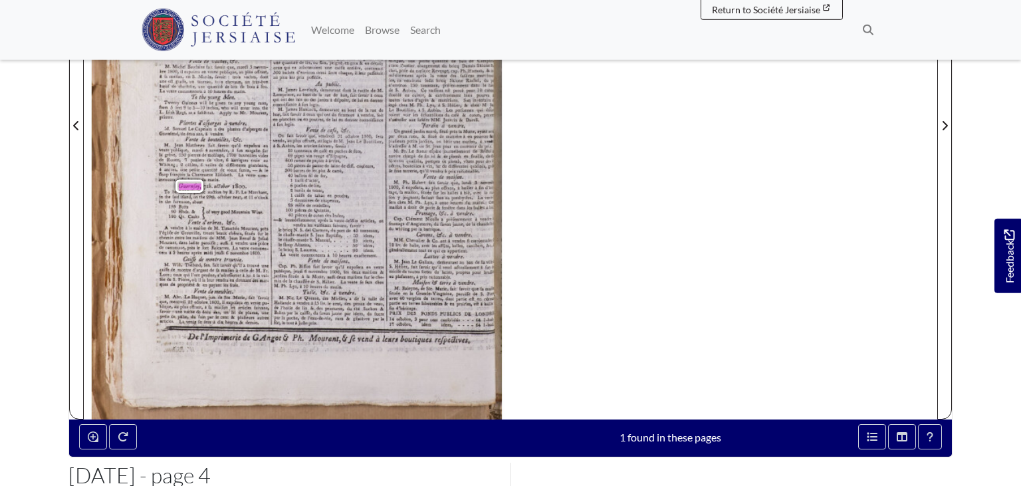
scroll to position [389, 0]
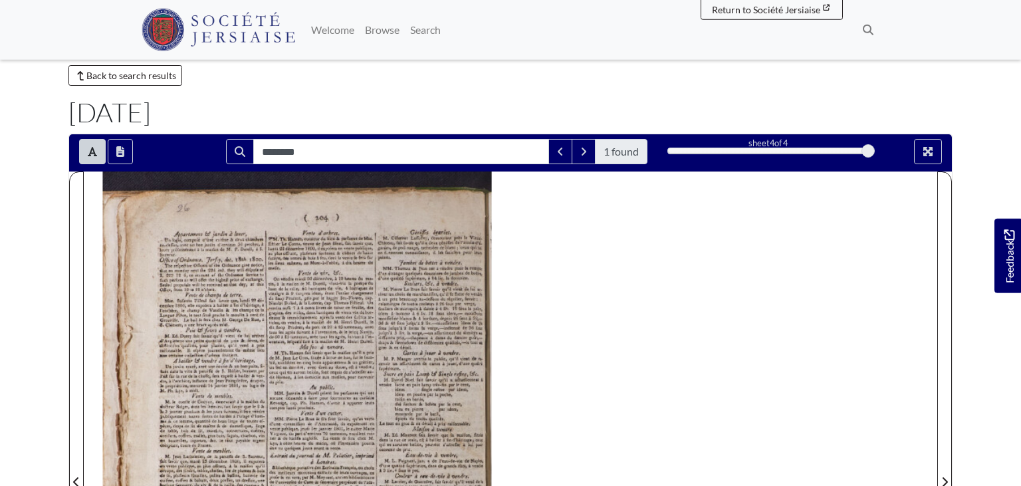
scroll to position [33, 0]
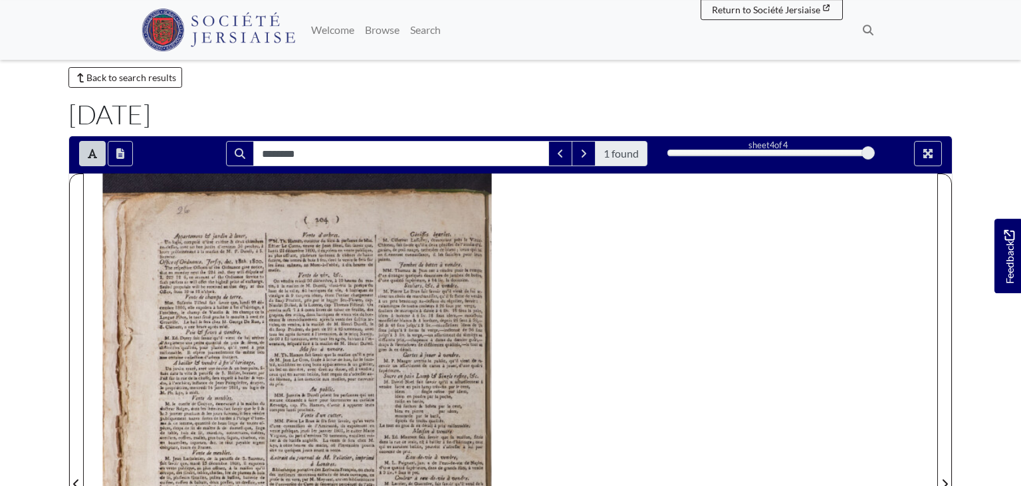
click at [622, 150] on span "1 found" at bounding box center [621, 153] width 52 height 25
click at [385, 239] on span "M." at bounding box center [385, 239] width 5 height 5
click at [928, 158] on icon "Full screen mode" at bounding box center [927, 153] width 11 height 11
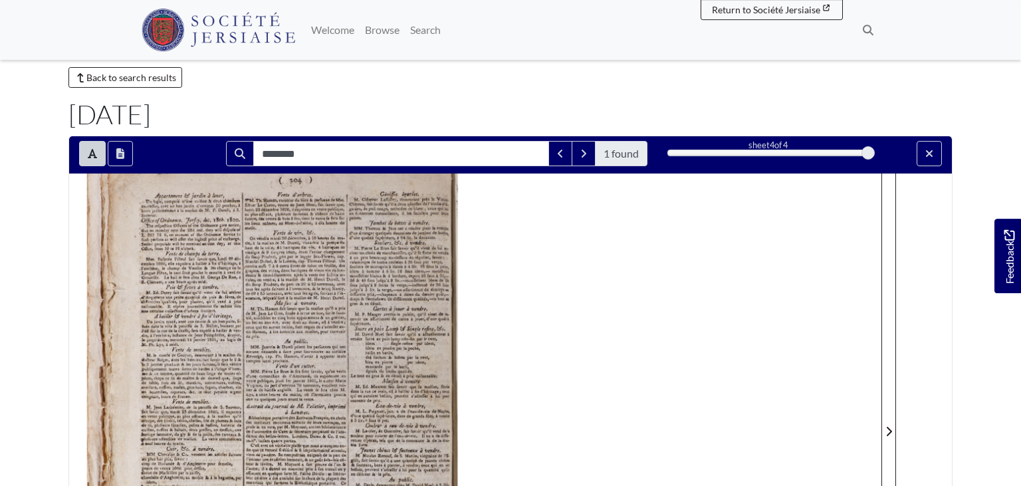
scroll to position [0, 0]
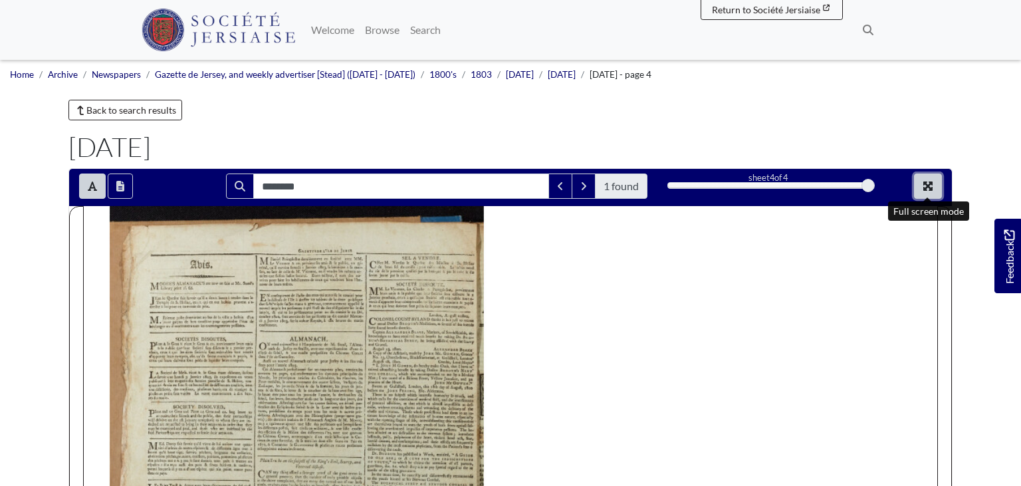
click at [936, 177] on button "Full screen mode" at bounding box center [928, 185] width 28 height 25
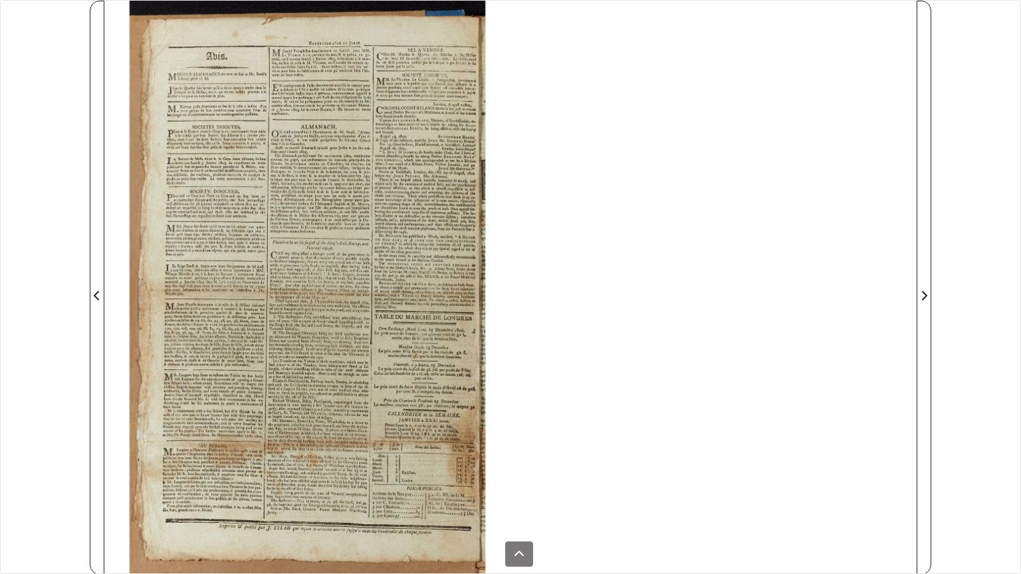
click at [534, 226] on div "M J Avis . VOORE'S ALMANACK'S are now on fale at Mr. Stead's Library price if .…" at bounding box center [510, 288] width 812 height 574
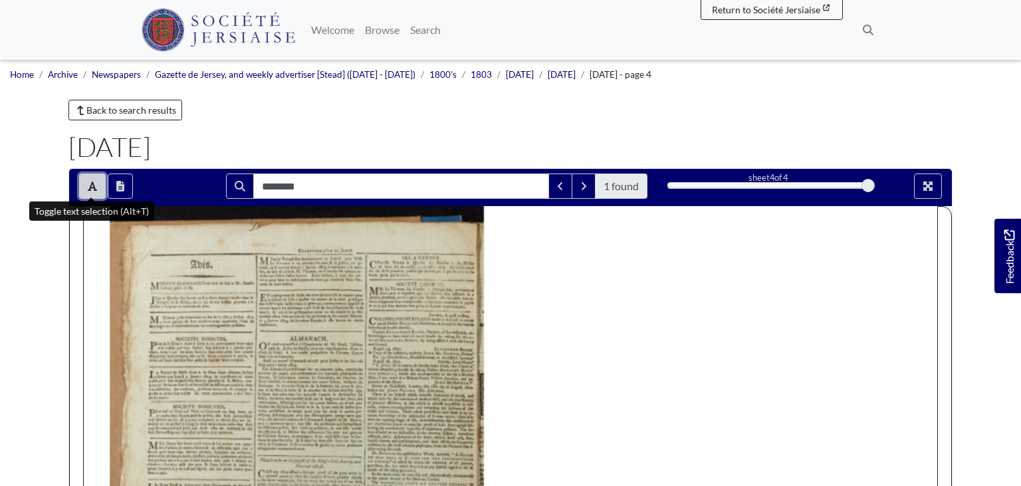
click at [96, 186] on icon "Toggle text selection (Alt+T)" at bounding box center [92, 186] width 9 height 11
click at [92, 190] on icon "Toggle text selection (Alt+T)" at bounding box center [92, 186] width 9 height 11
click at [120, 179] on button "Open transcription window" at bounding box center [120, 185] width 25 height 25
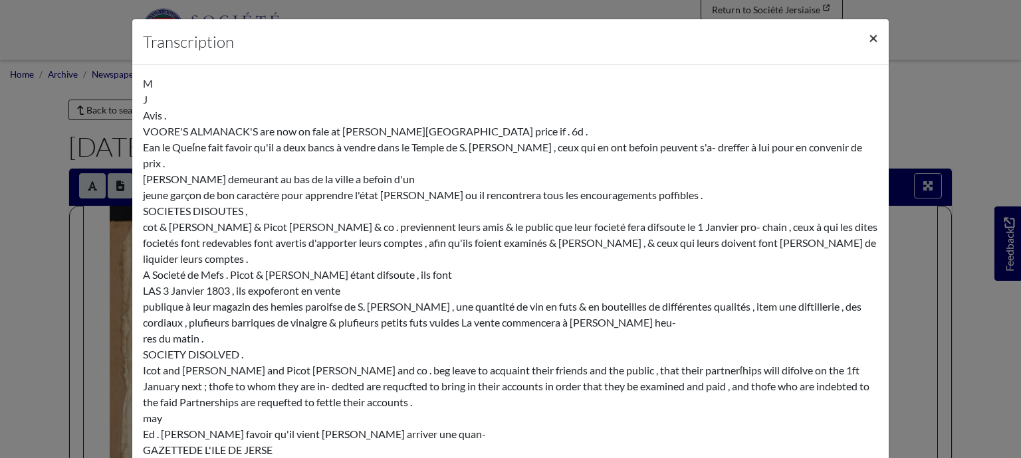
click at [874, 39] on span "×" at bounding box center [872, 37] width 9 height 19
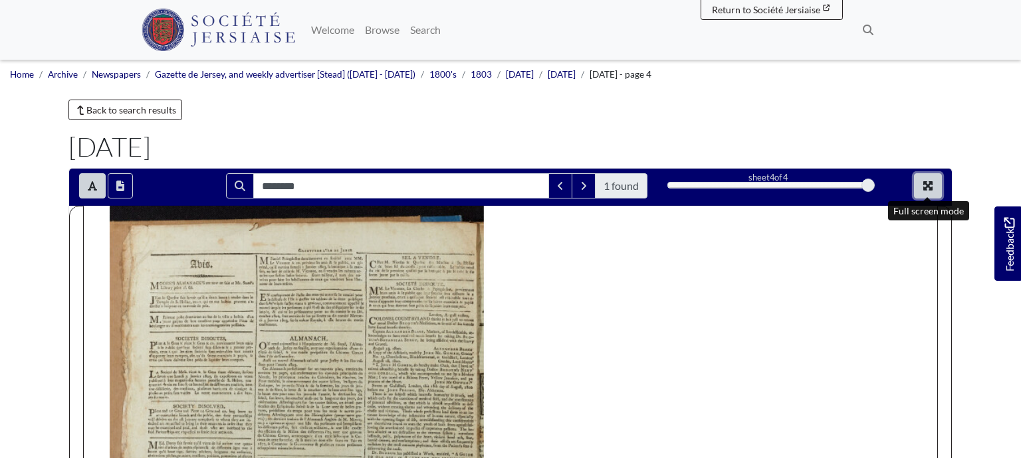
click at [934, 187] on button "Full screen mode" at bounding box center [928, 185] width 28 height 25
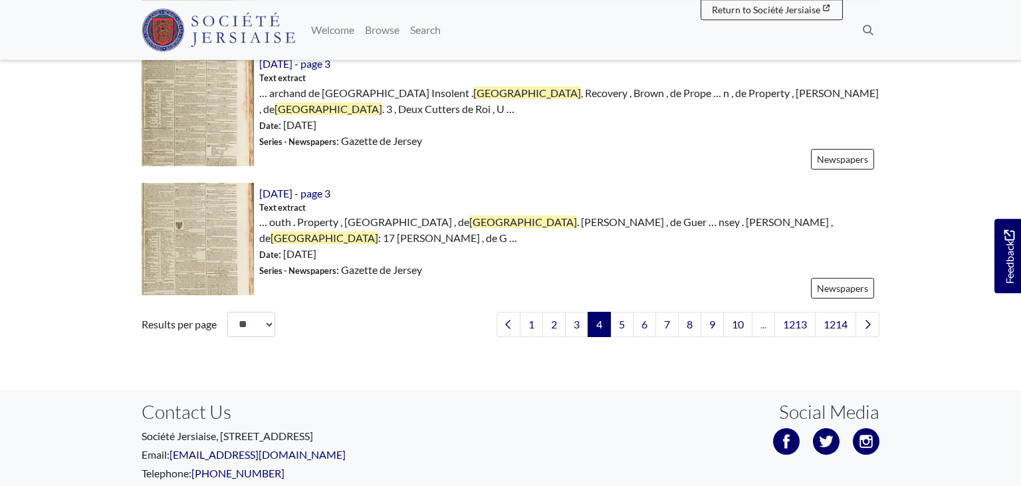
scroll to position [2030, 0]
click at [617, 320] on link "5" at bounding box center [621, 323] width 23 height 25
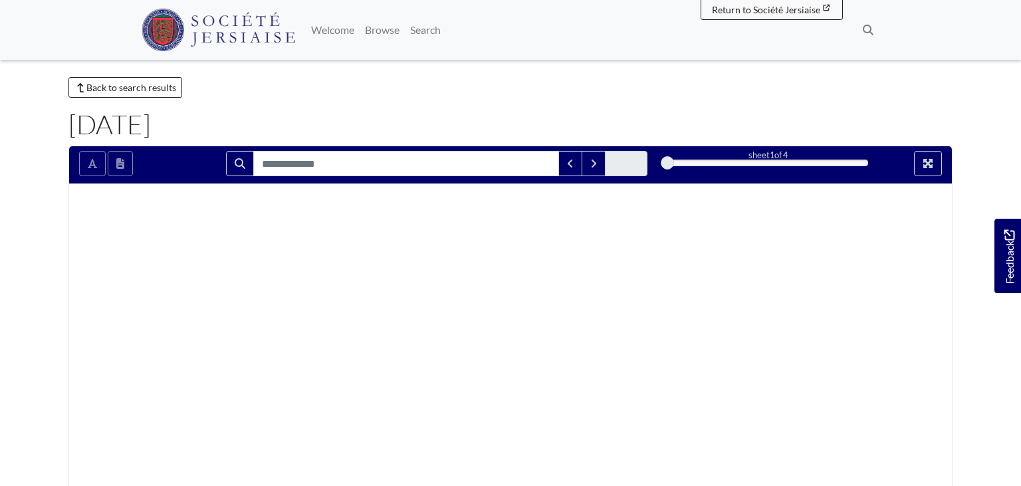
type input "********"
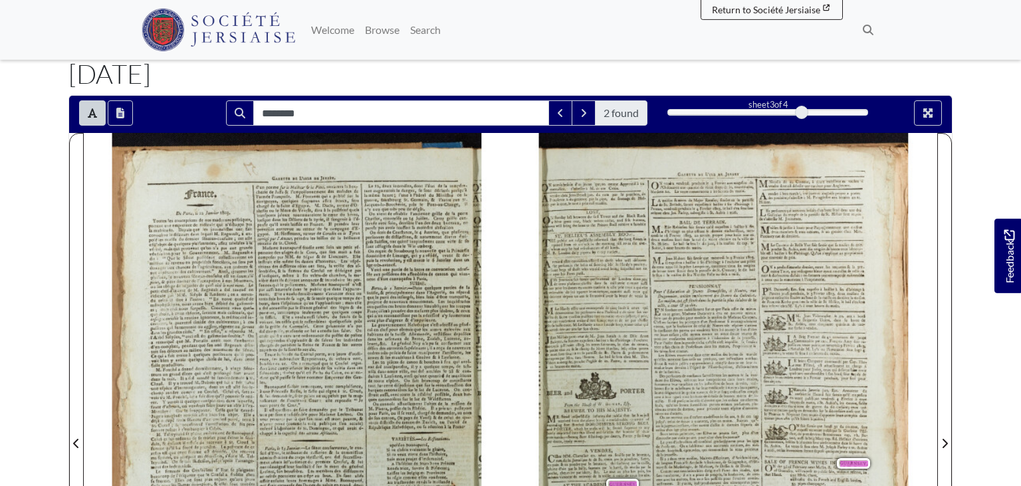
scroll to position [83, 0]
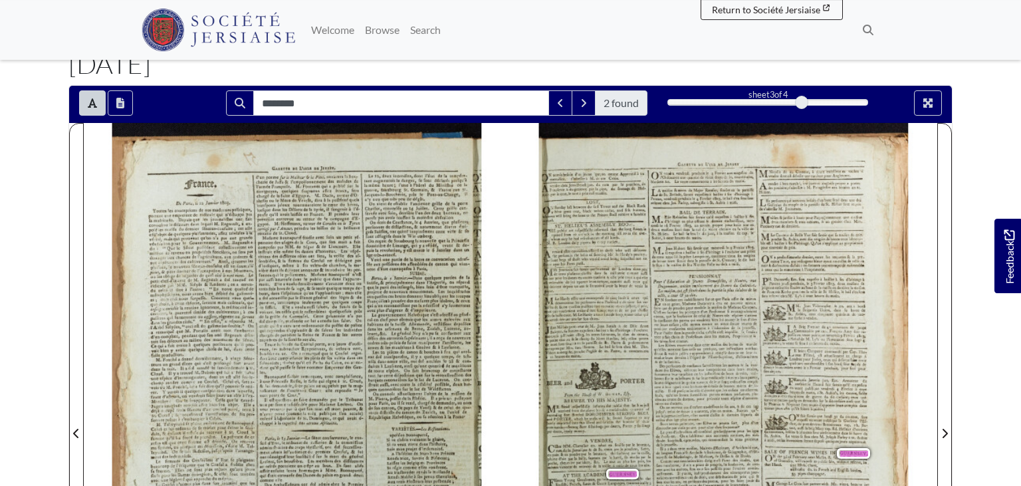
click at [708, 256] on span "Lempriere" at bounding box center [700, 256] width 17 height 5
click at [930, 103] on icon "Full screen mode" at bounding box center [927, 103] width 11 height 11
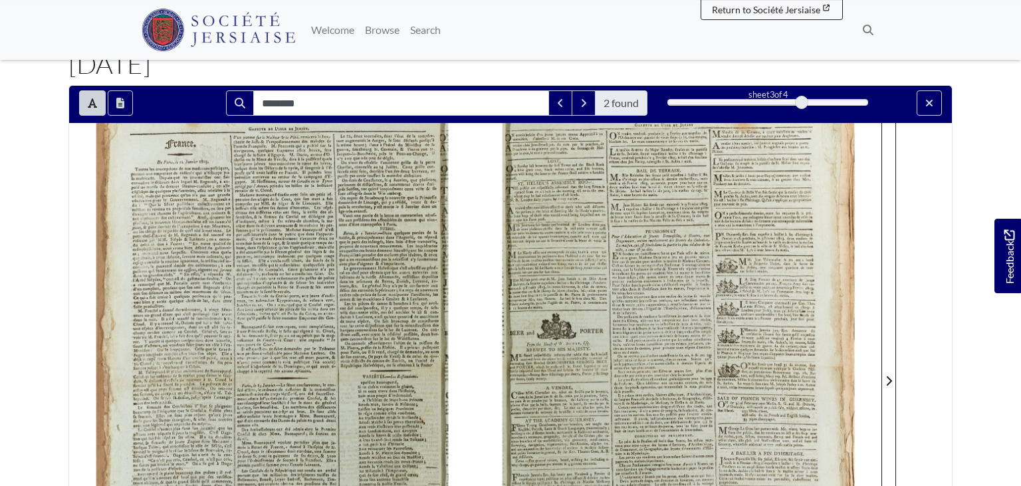
scroll to position [0, 0]
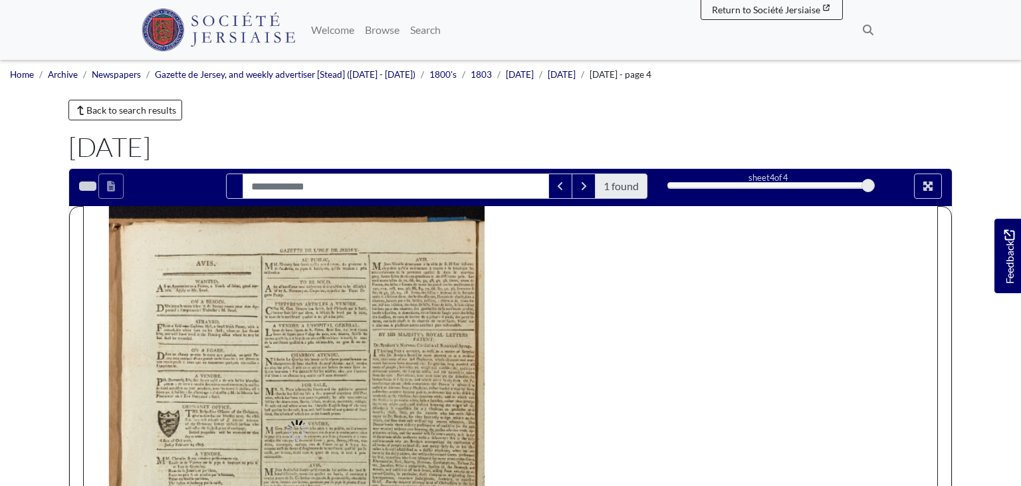
type input "********"
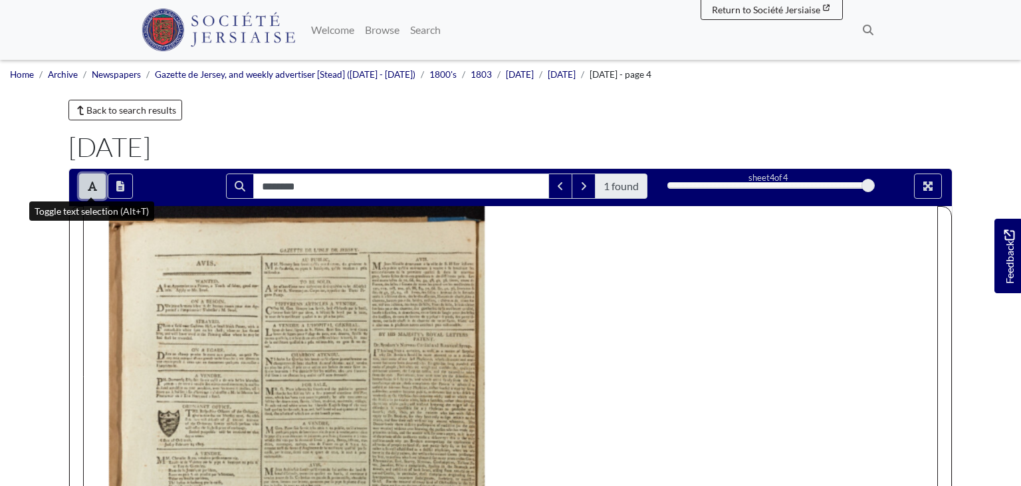
click at [90, 189] on icon "Toggle text selection (Alt+T)" at bounding box center [92, 185] width 9 height 9
click at [115, 187] on button "Open transcription window" at bounding box center [120, 185] width 25 height 25
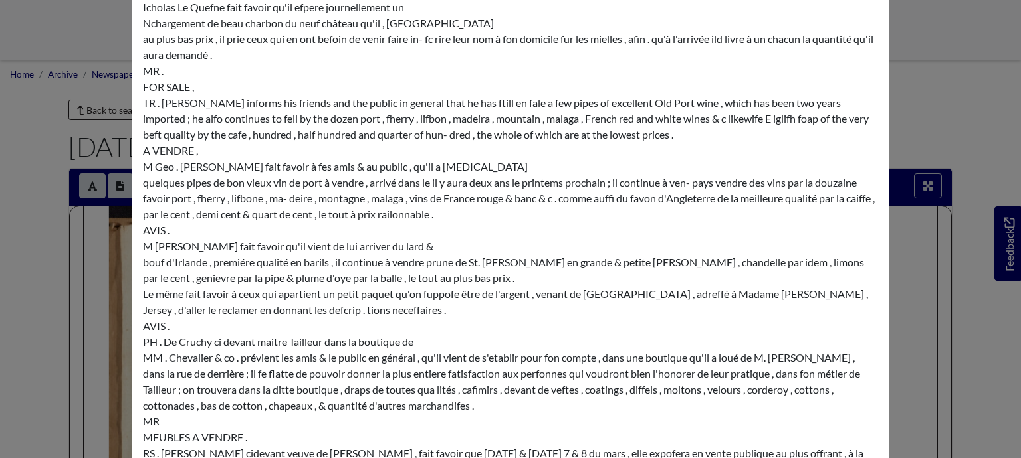
scroll to position [300, 0]
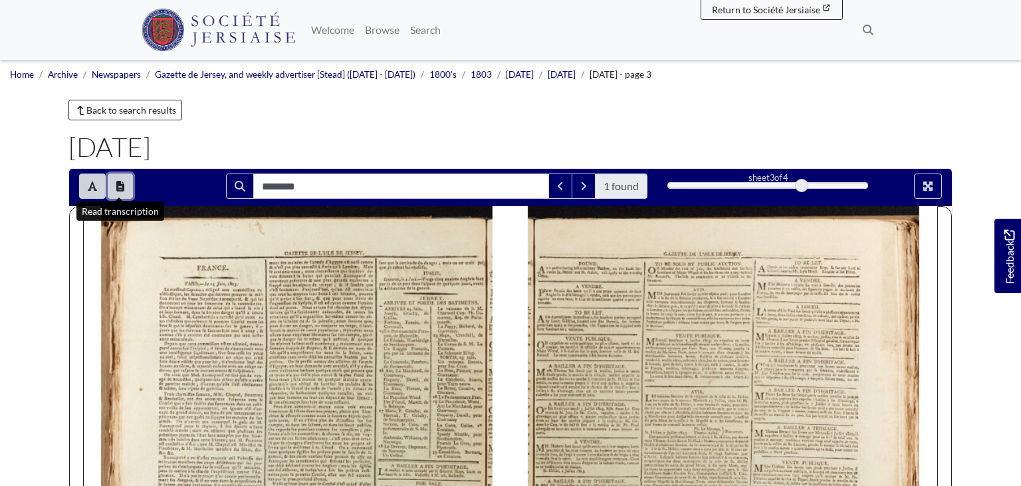
click at [115, 181] on button "Open transcription window" at bounding box center [120, 185] width 25 height 25
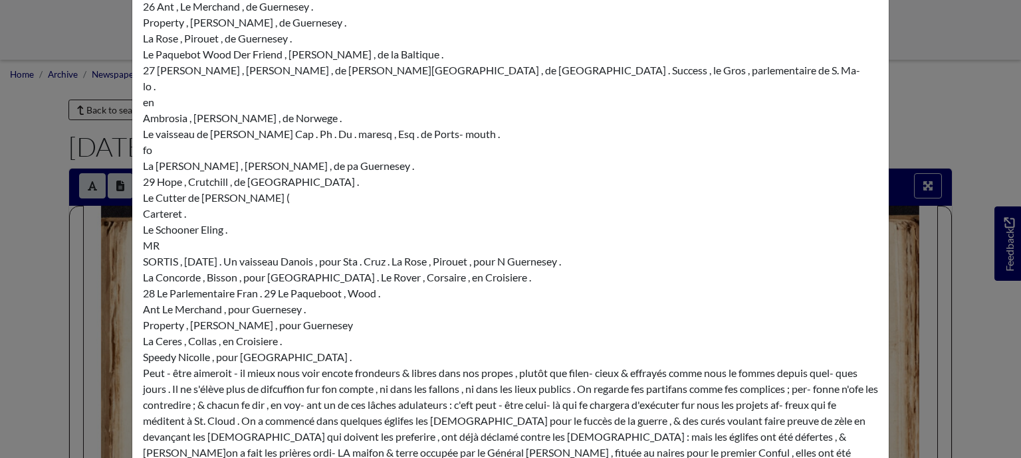
scroll to position [6121, 0]
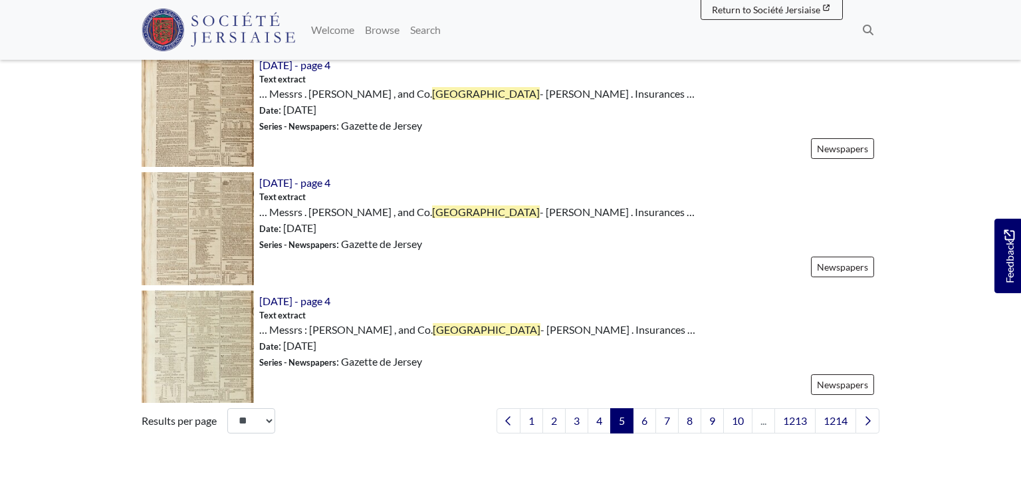
scroll to position [1914, 0]
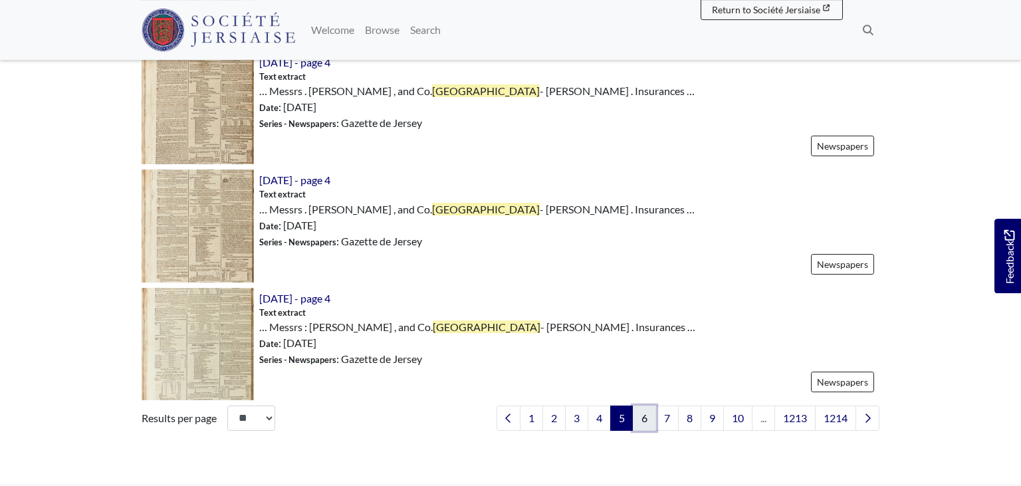
click at [644, 419] on link "6" at bounding box center [644, 417] width 23 height 25
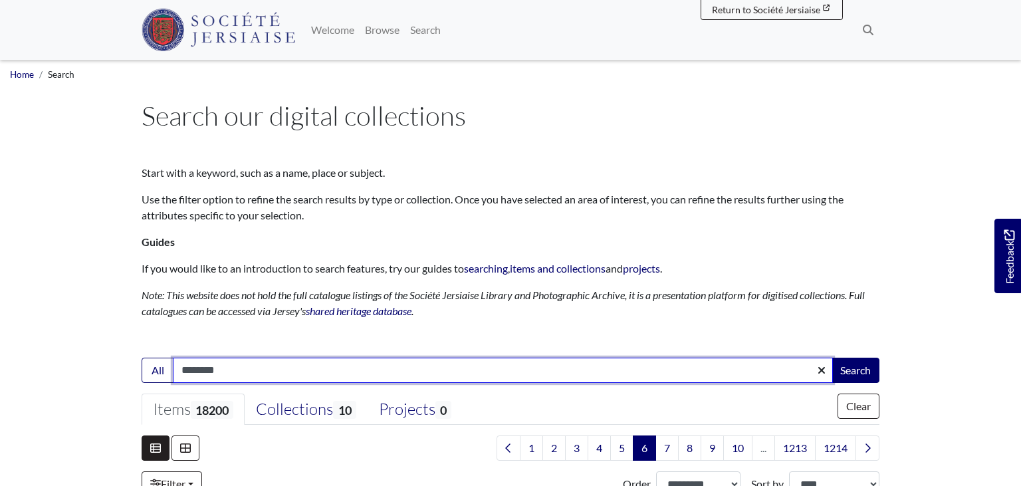
drag, startPoint x: 456, startPoint y: 375, endPoint x: 138, endPoint y: 360, distance: 319.3
click at [173, 360] on input "********" at bounding box center [503, 369] width 660 height 25
type input "**********"
click at [831, 357] on button "Search" at bounding box center [855, 369] width 48 height 25
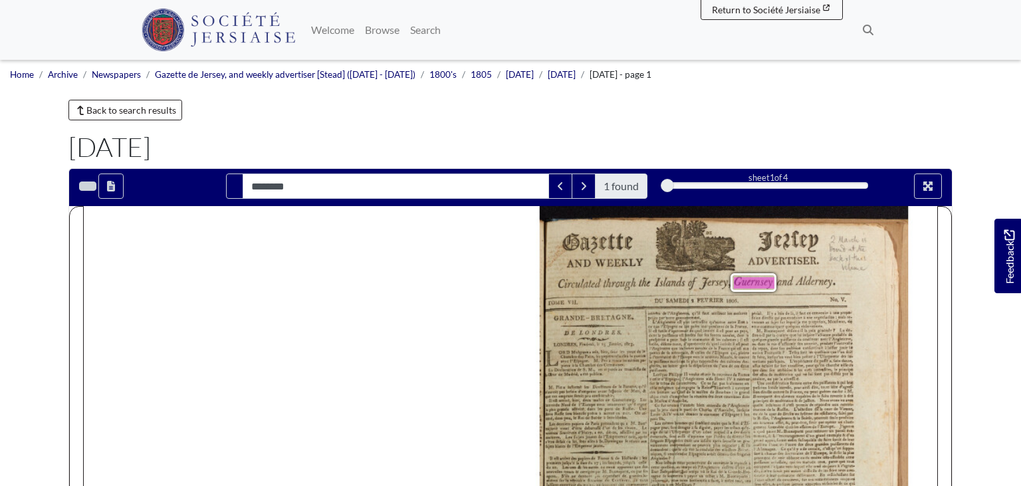
type input "********"
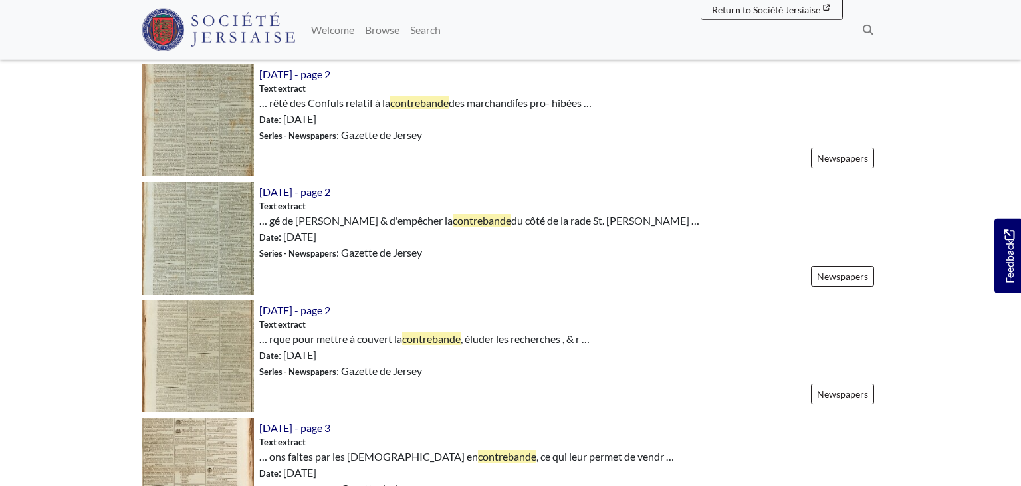
scroll to position [939, 0]
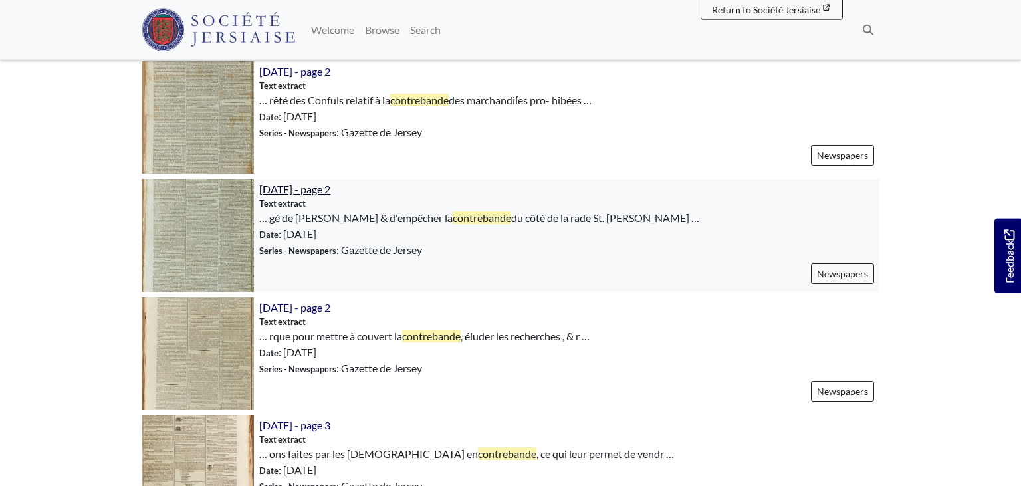
click at [330, 185] on span "[DATE] - page 2" at bounding box center [294, 189] width 71 height 13
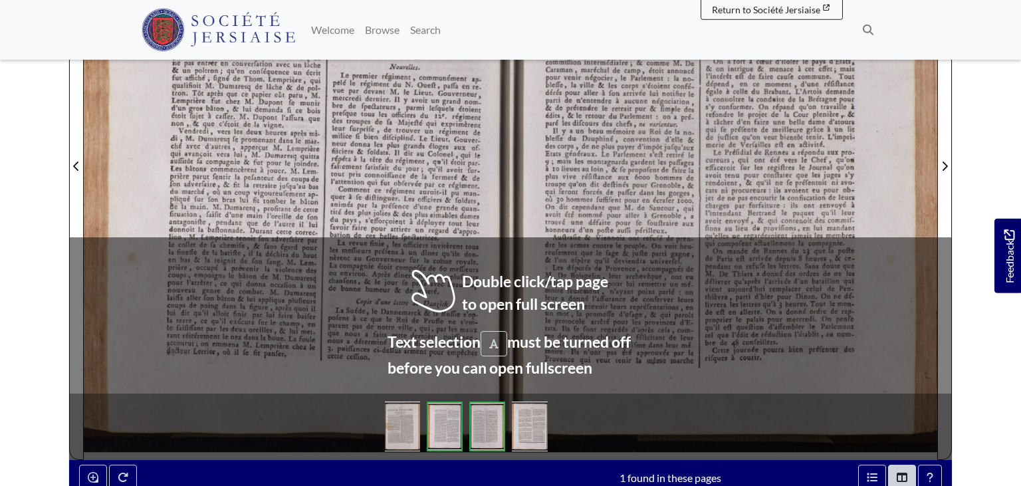
scroll to position [355, 0]
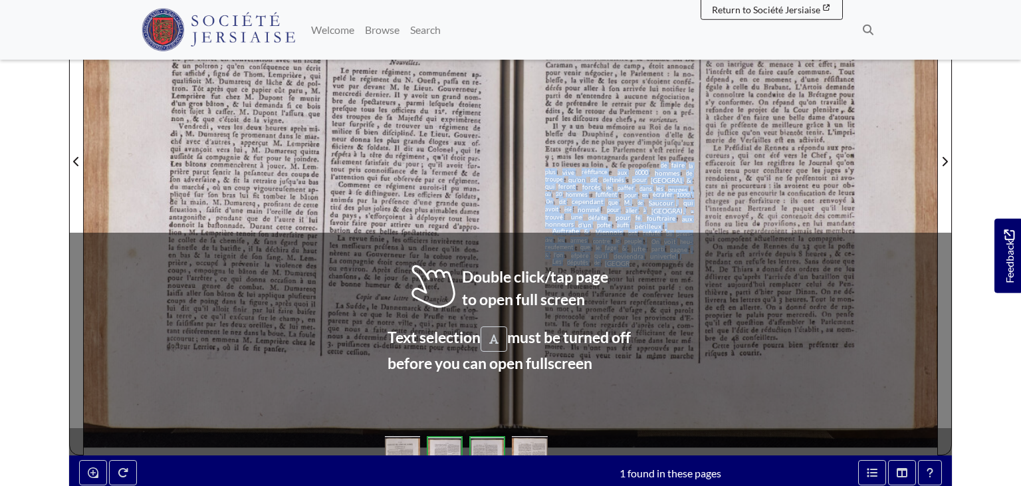
drag, startPoint x: 657, startPoint y: 161, endPoint x: 625, endPoint y: 258, distance: 102.3
click at [628, 169] on span "propofent" at bounding box center [643, 165] width 31 height 8
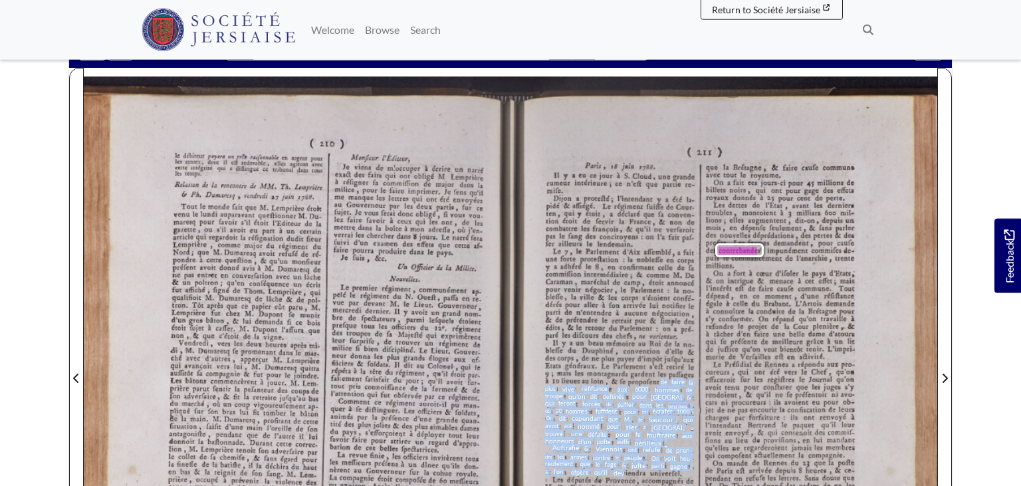
scroll to position [138, 0]
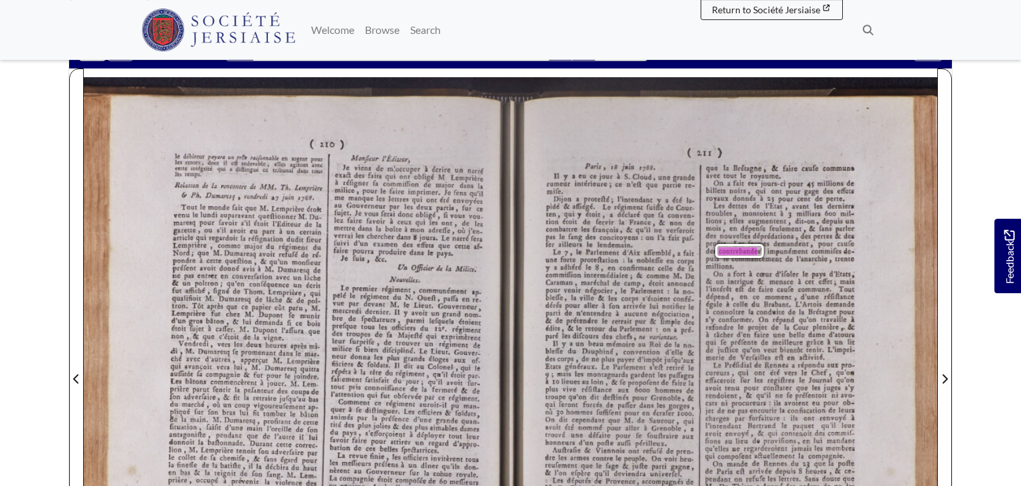
click at [898, 178] on div "[GEOGRAPHIC_DATA] , [DATE] . ( 211 ) Il y a eu ce jour à S. Cloud , une grande …" at bounding box center [723, 374] width 427 height 595
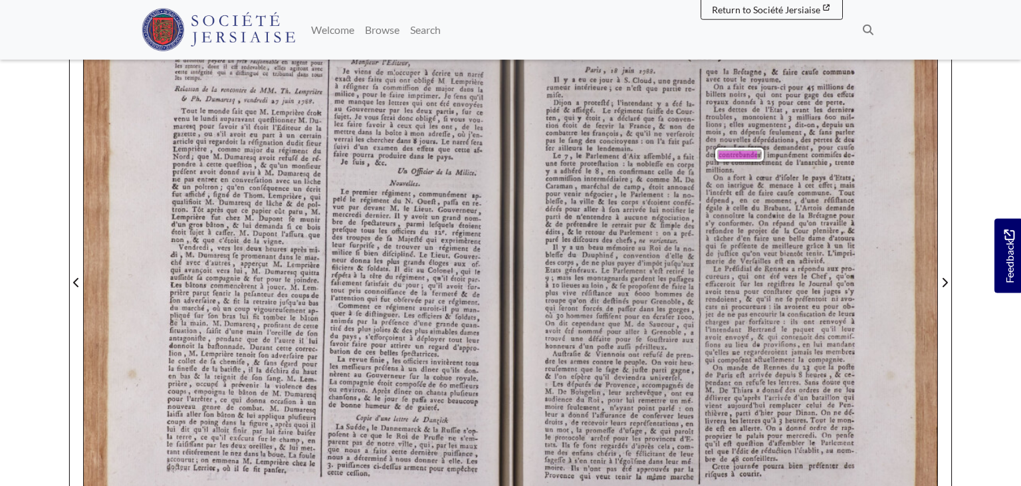
scroll to position [239, 0]
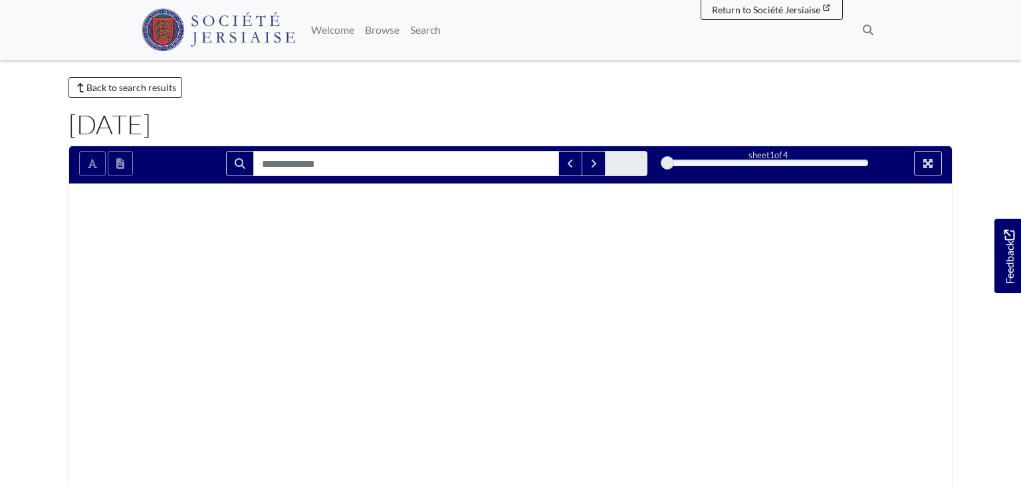
type input "**********"
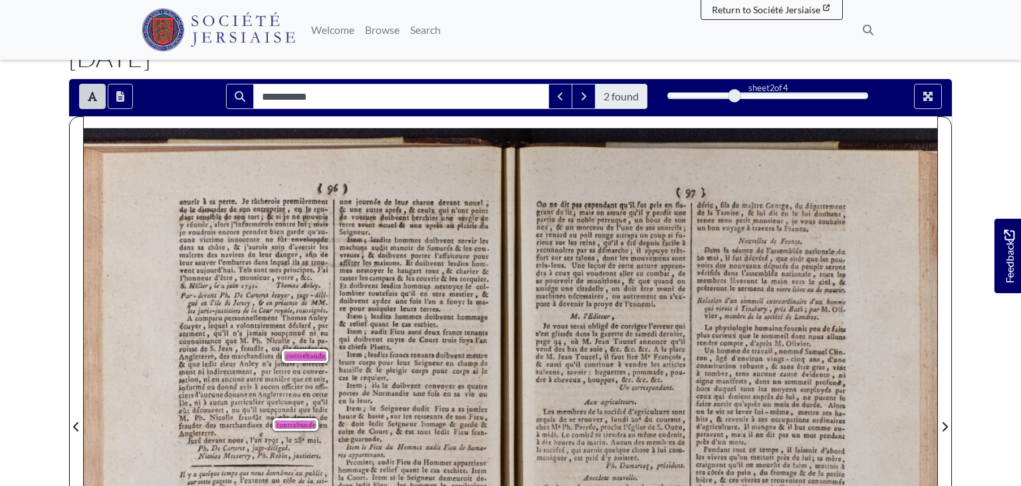
scroll to position [109, 0]
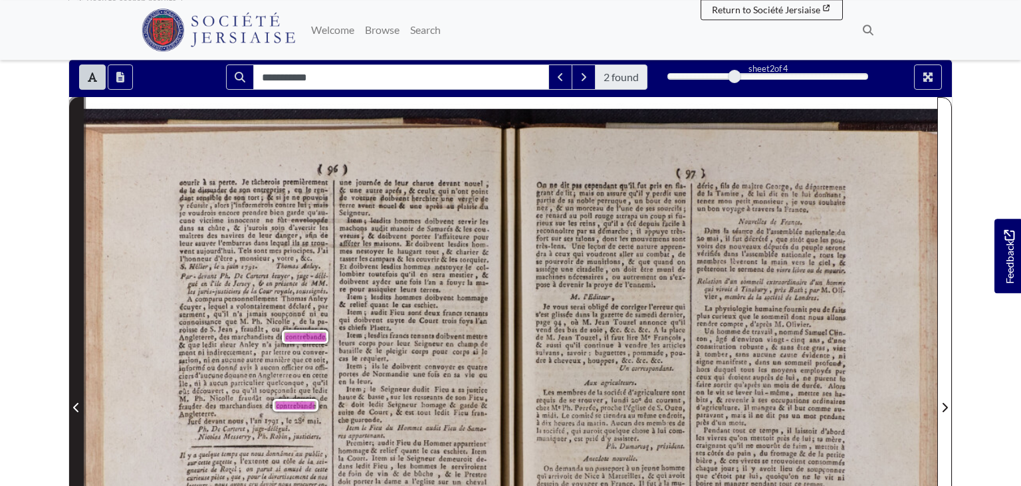
click at [74, 395] on span "Previous Page" at bounding box center [76, 399] width 13 height 602
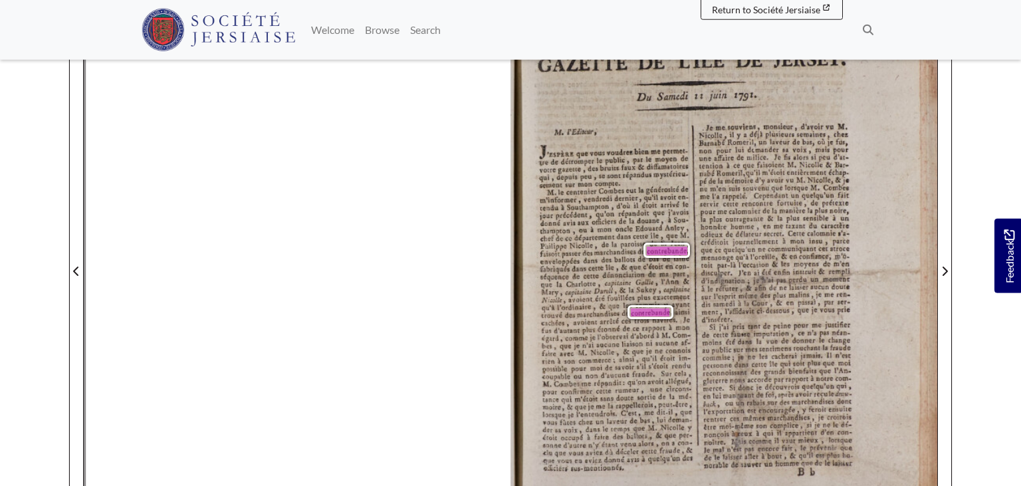
scroll to position [246, 0]
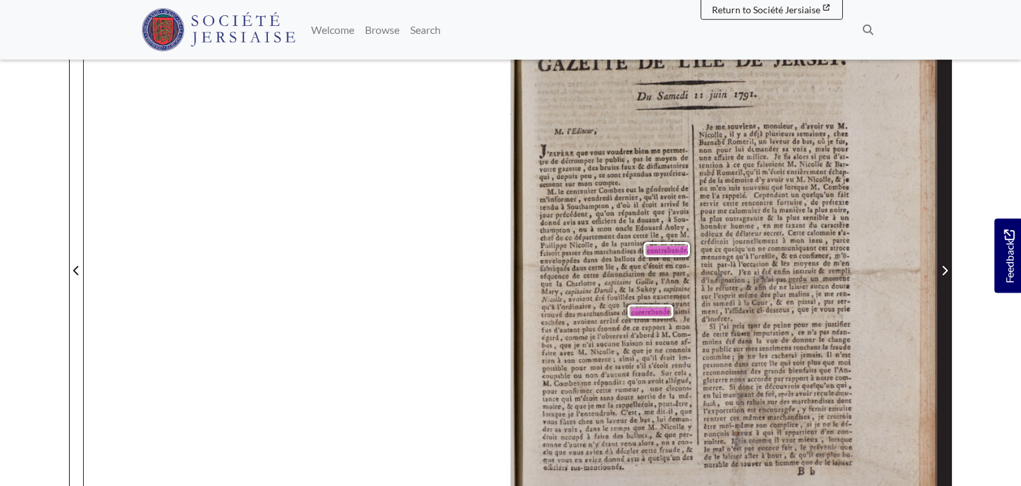
click at [944, 275] on span "Next Page" at bounding box center [944, 270] width 13 height 16
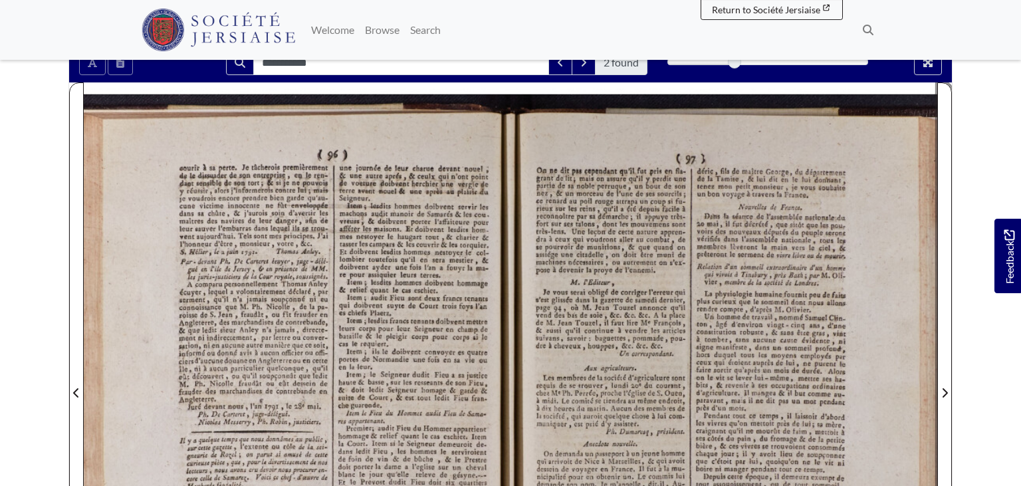
scroll to position [132, 0]
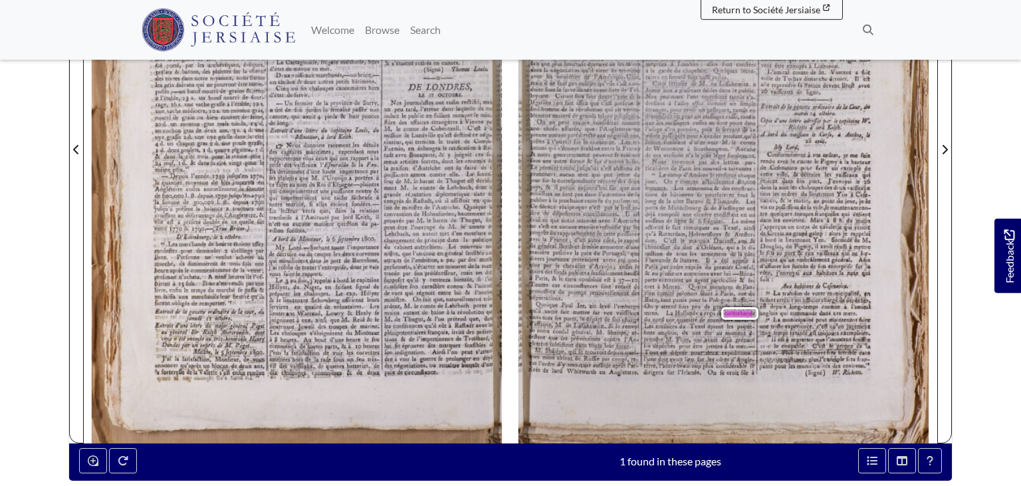
scroll to position [366, 0]
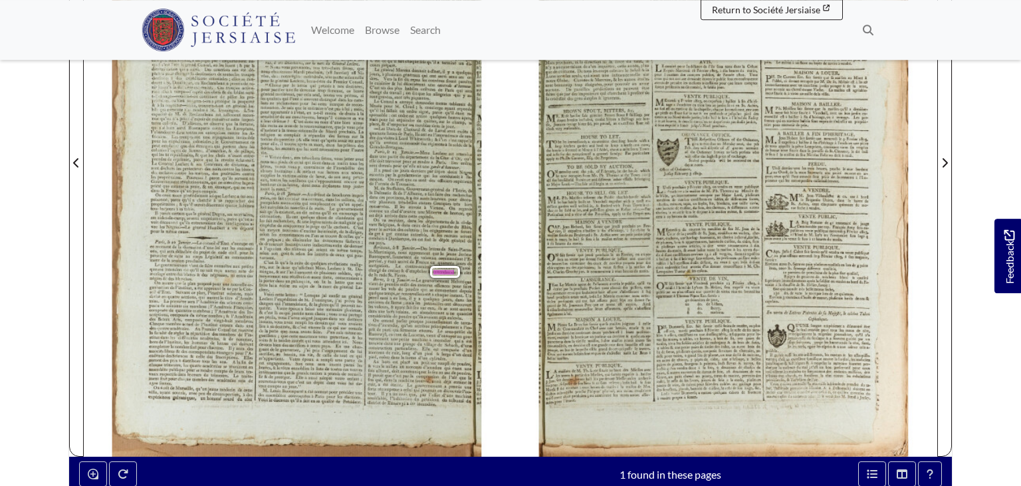
scroll to position [354, 0]
